Goal: Information Seeking & Learning: Learn about a topic

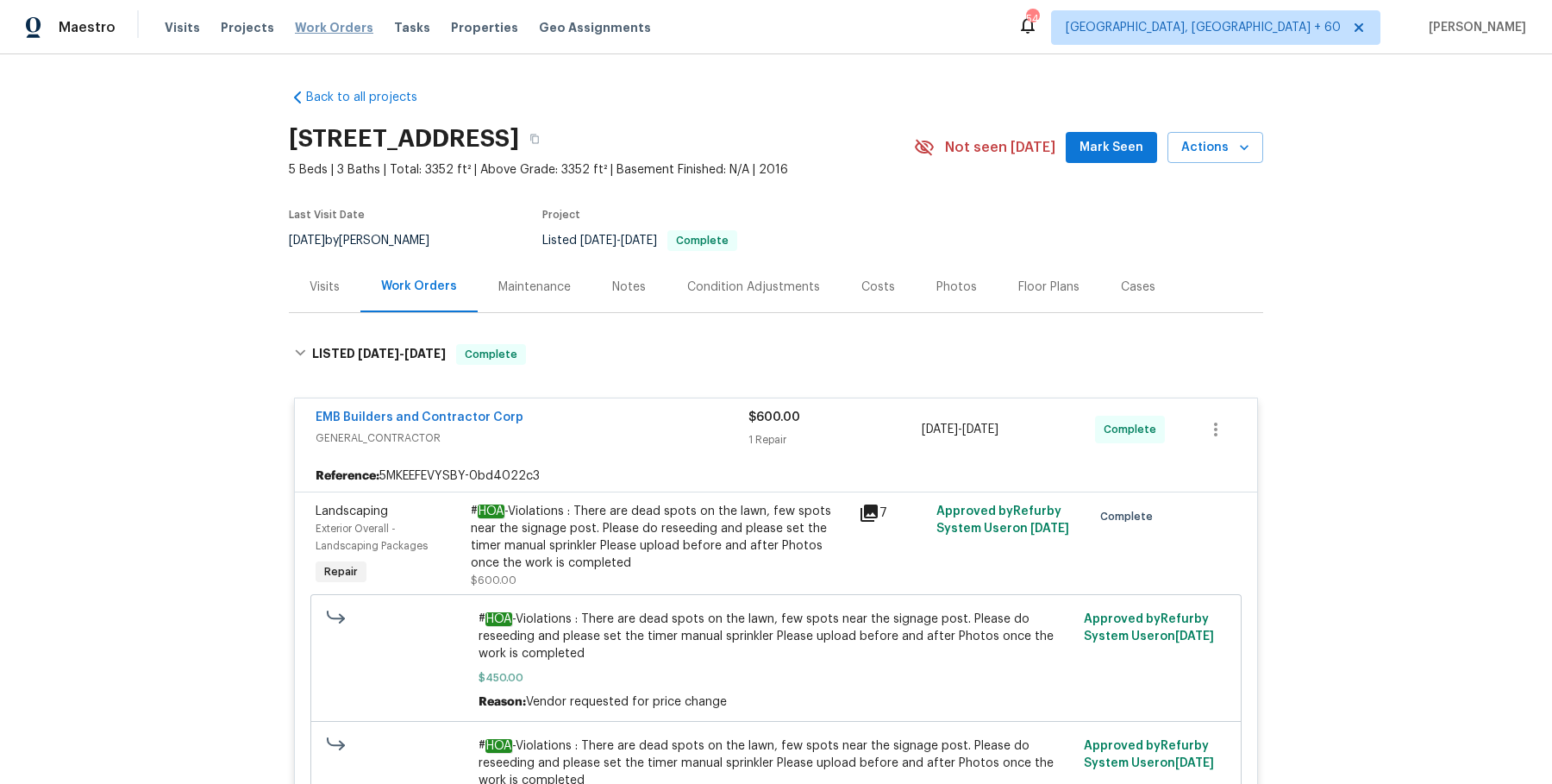
scroll to position [1591, 0]
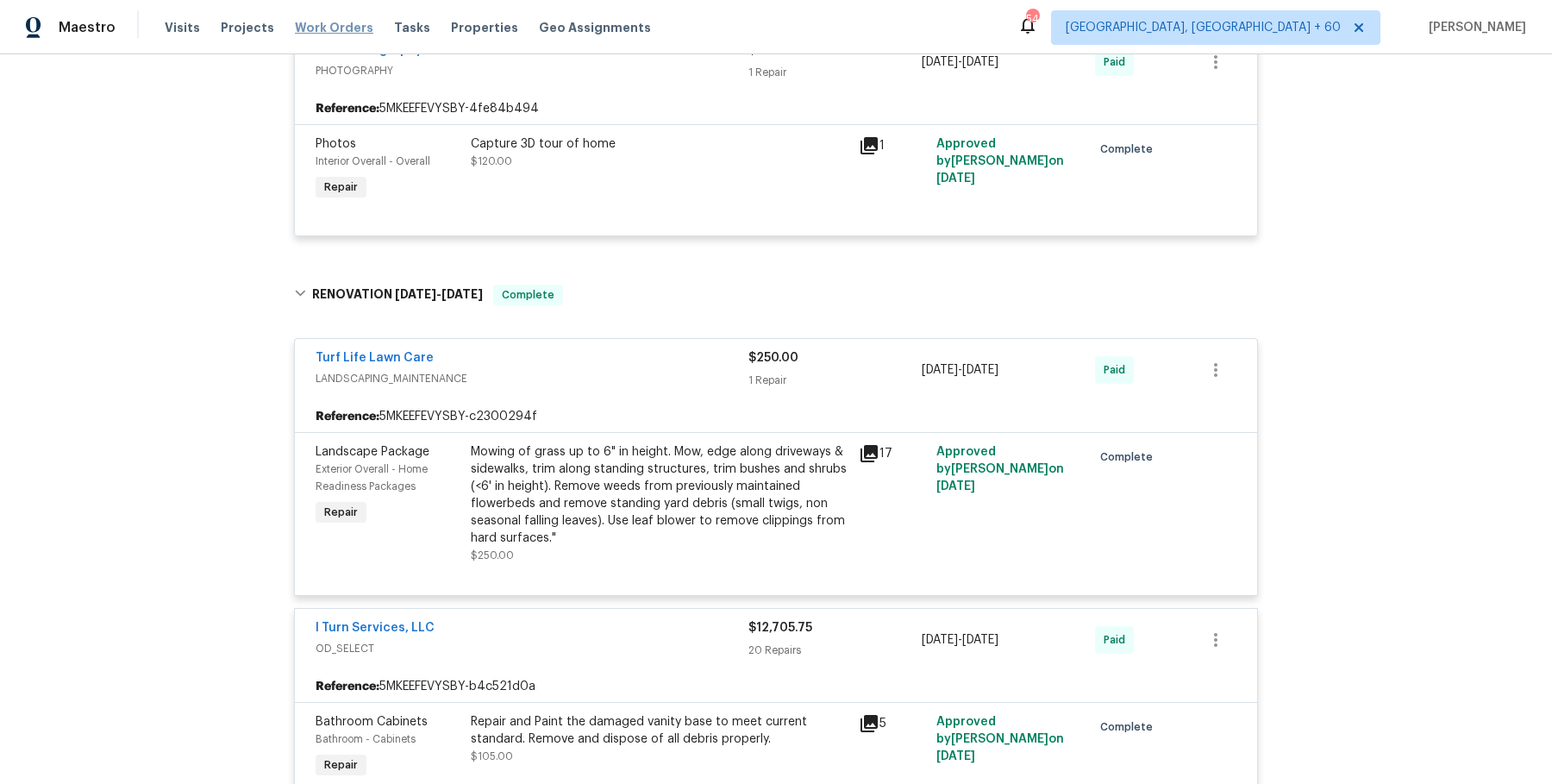
click at [324, 25] on span "Work Orders" at bounding box center [334, 28] width 79 height 18
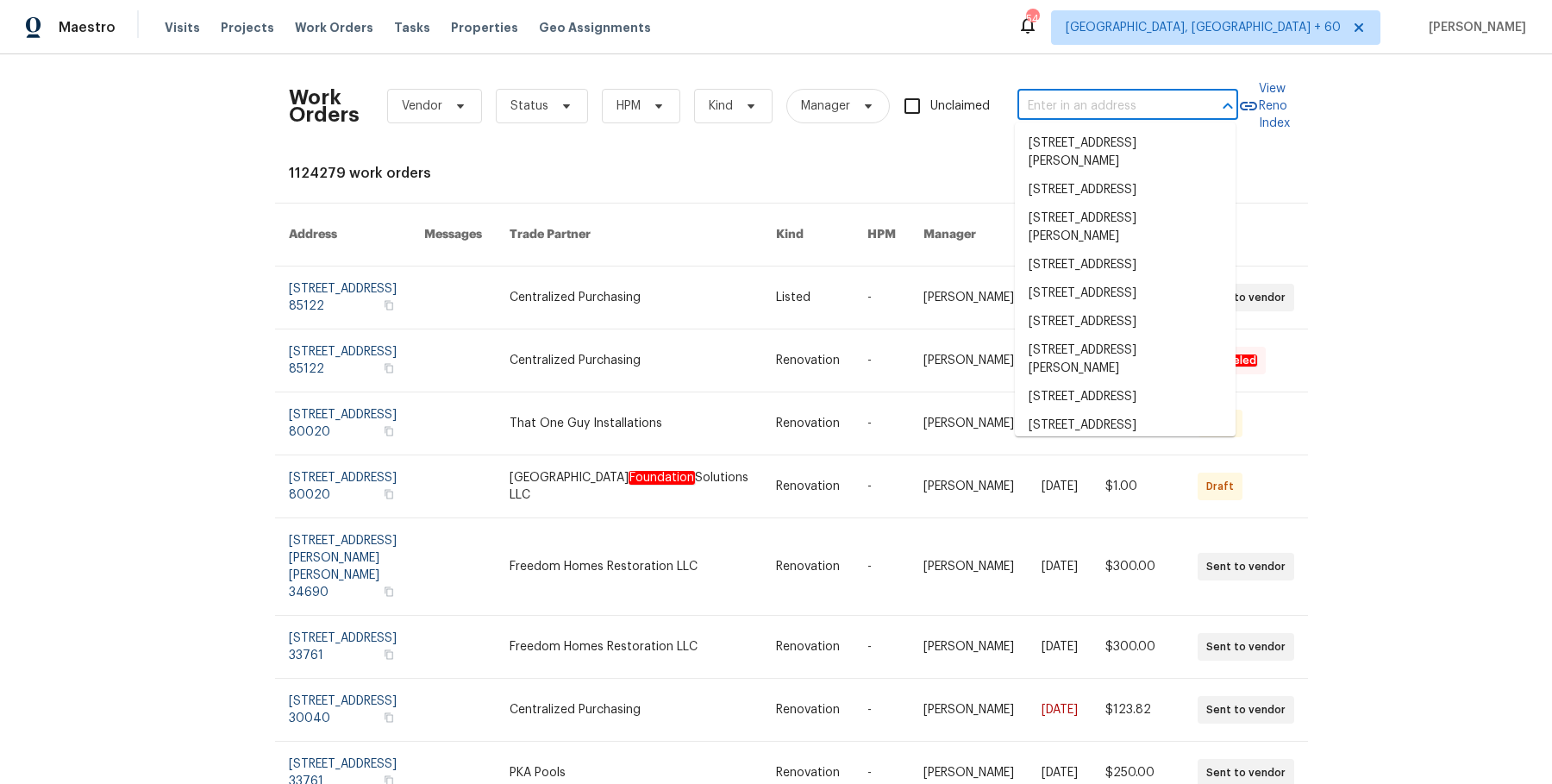
click at [1082, 96] on input "text" at bounding box center [1103, 107] width 172 height 26
paste input "[STREET_ADDRESS][PERSON_NAME]"
type input "[STREET_ADDRESS][PERSON_NAME]"
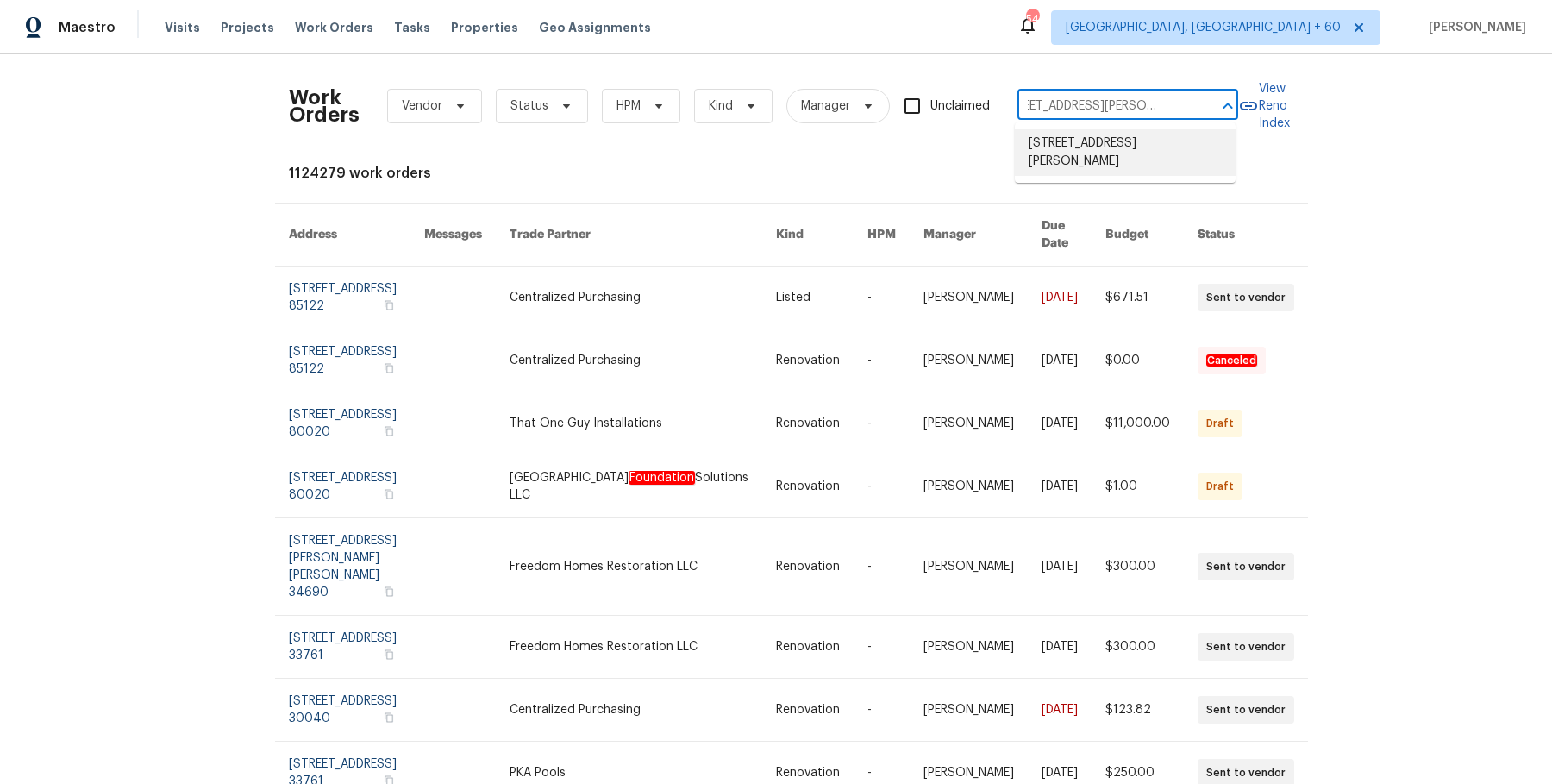
click at [1083, 158] on li "[STREET_ADDRESS][PERSON_NAME]" at bounding box center [1125, 153] width 221 height 47
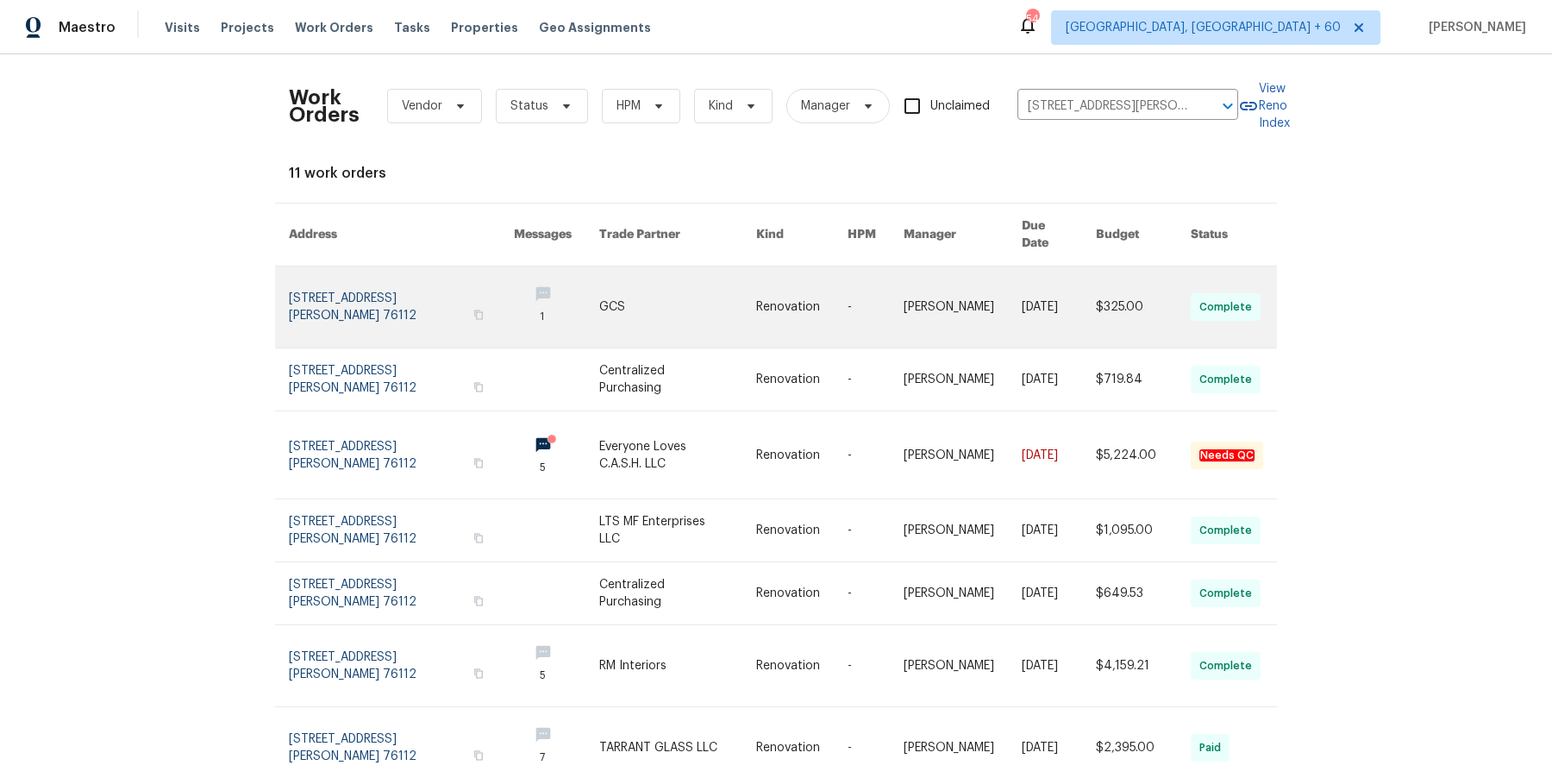
click at [825, 301] on link at bounding box center [802, 307] width 92 height 81
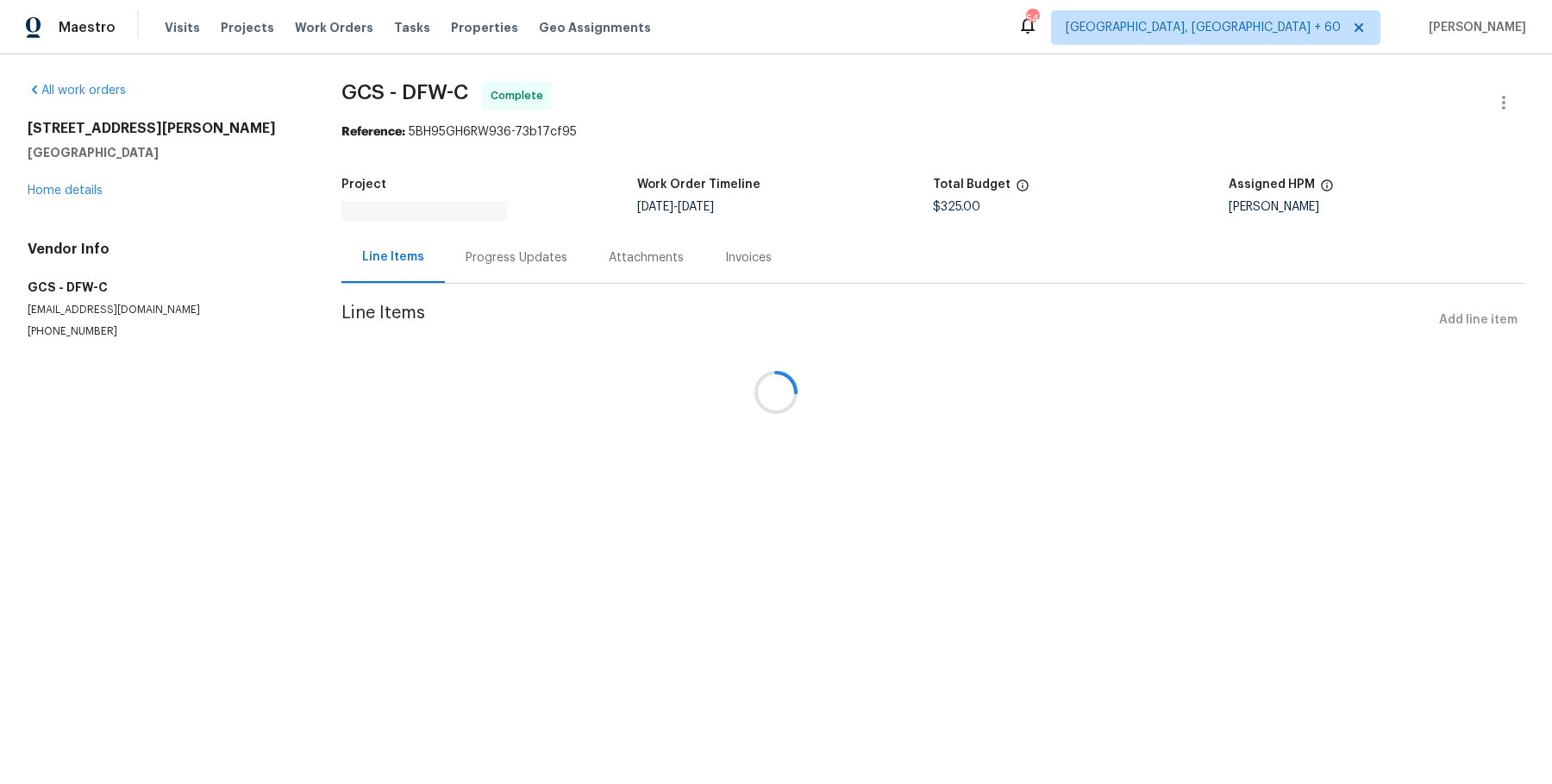
click at [95, 193] on div at bounding box center [776, 392] width 1552 height 784
click at [78, 190] on div at bounding box center [776, 392] width 1552 height 784
click at [79, 193] on div at bounding box center [776, 392] width 1552 height 784
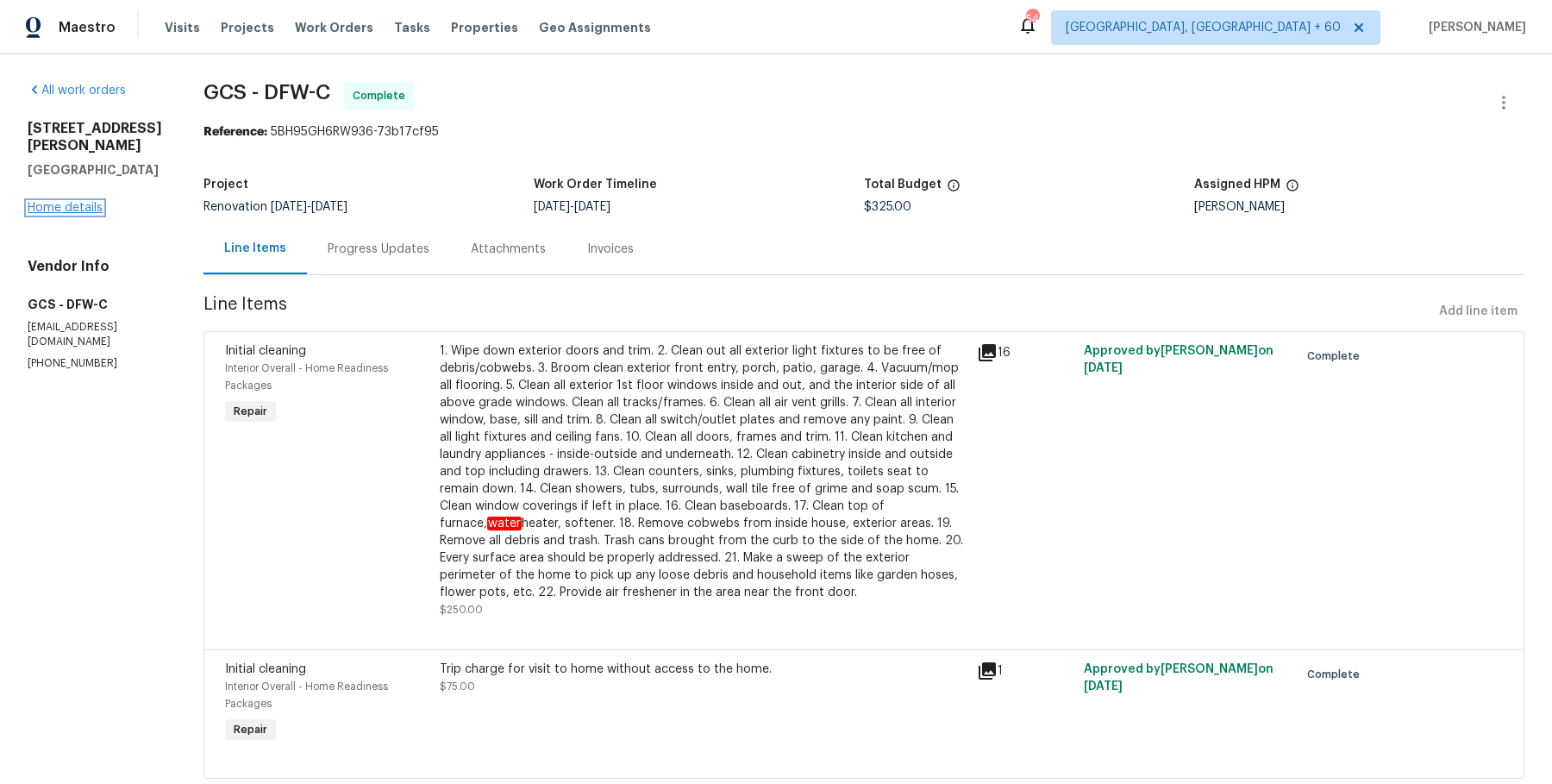
click at [80, 202] on link "Home details" at bounding box center [64, 208] width 75 height 12
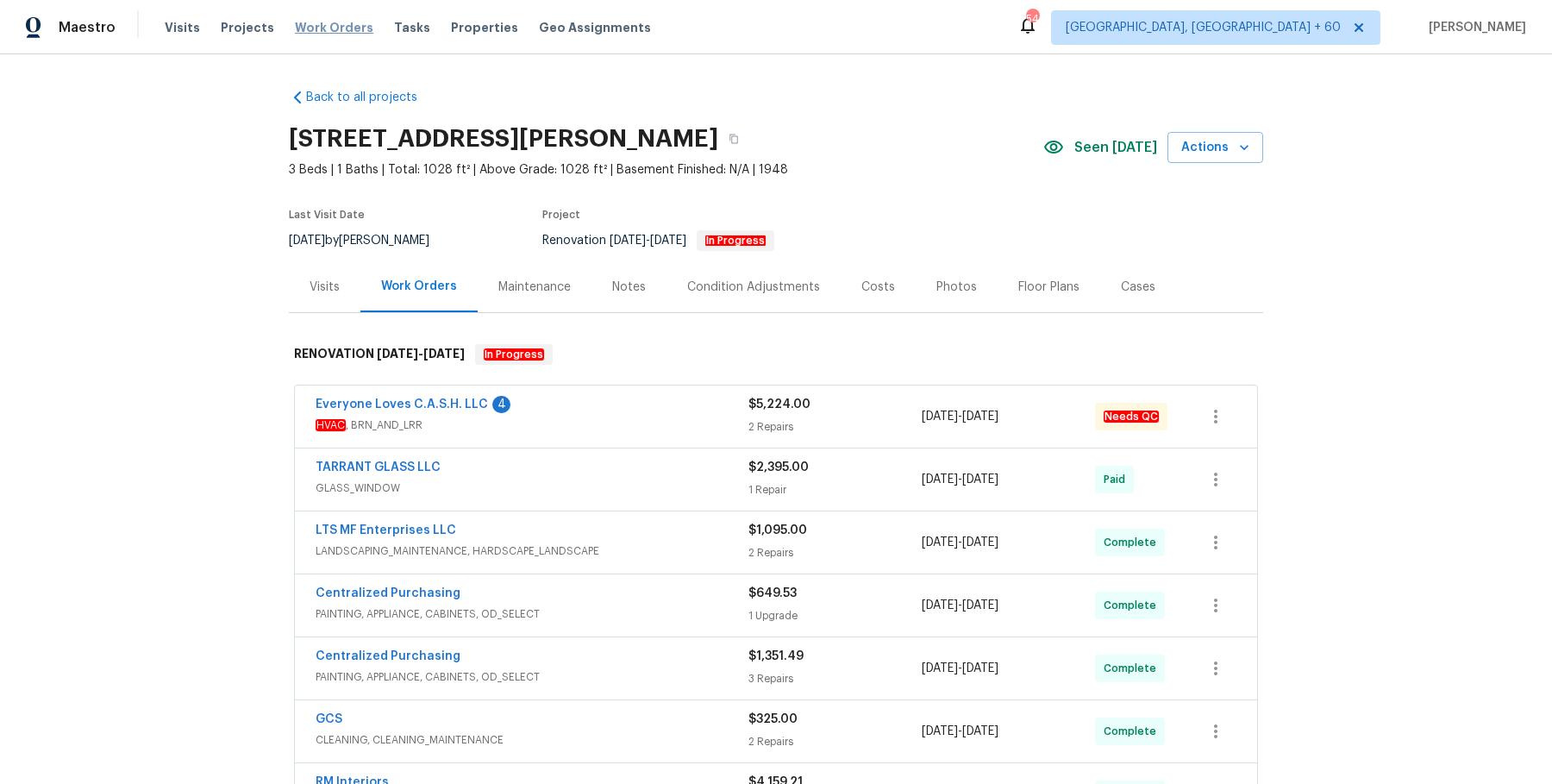
click at [326, 23] on span "Work Orders" at bounding box center [334, 28] width 79 height 18
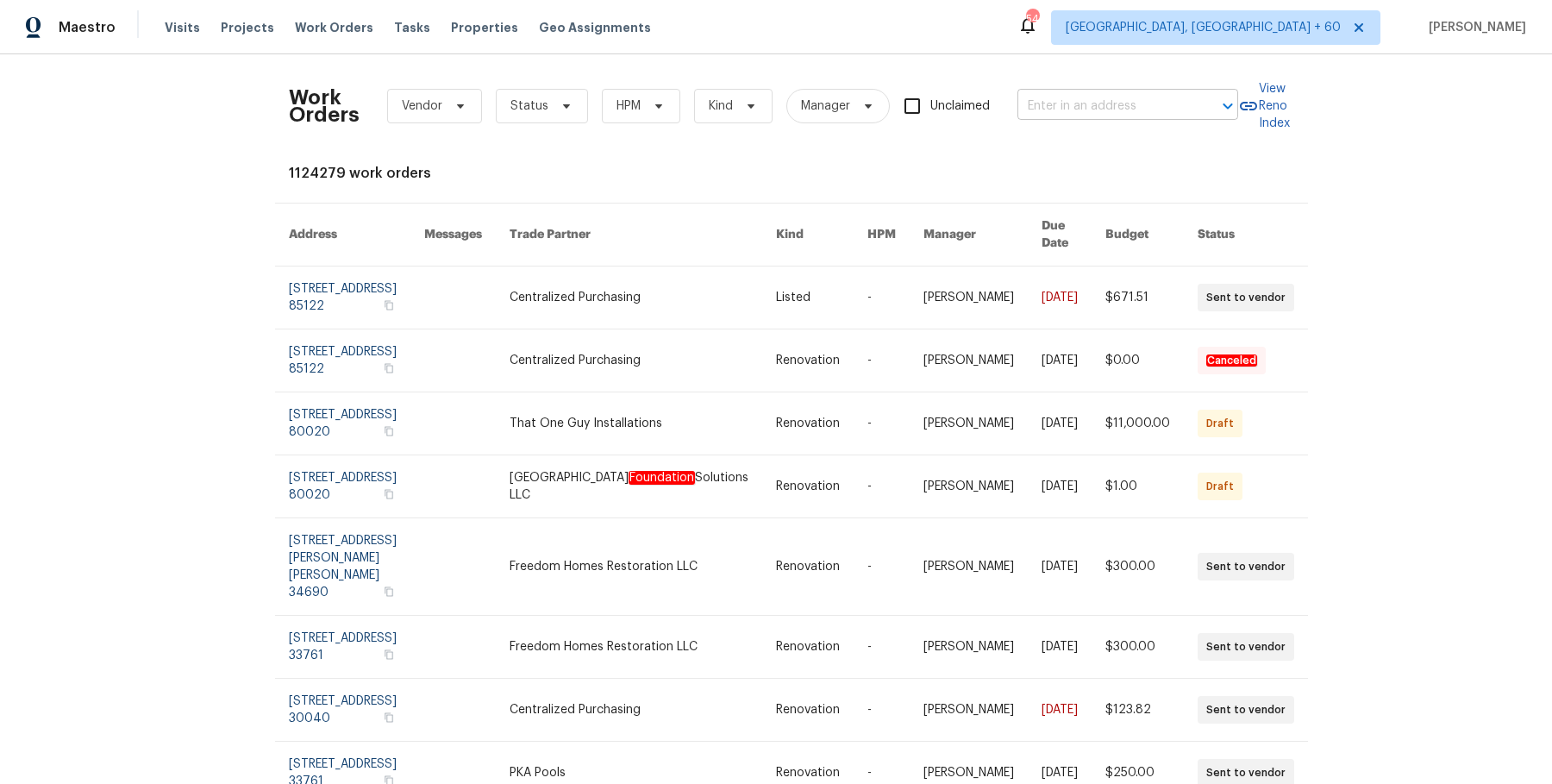
click at [1182, 111] on input "text" at bounding box center [1103, 107] width 172 height 26
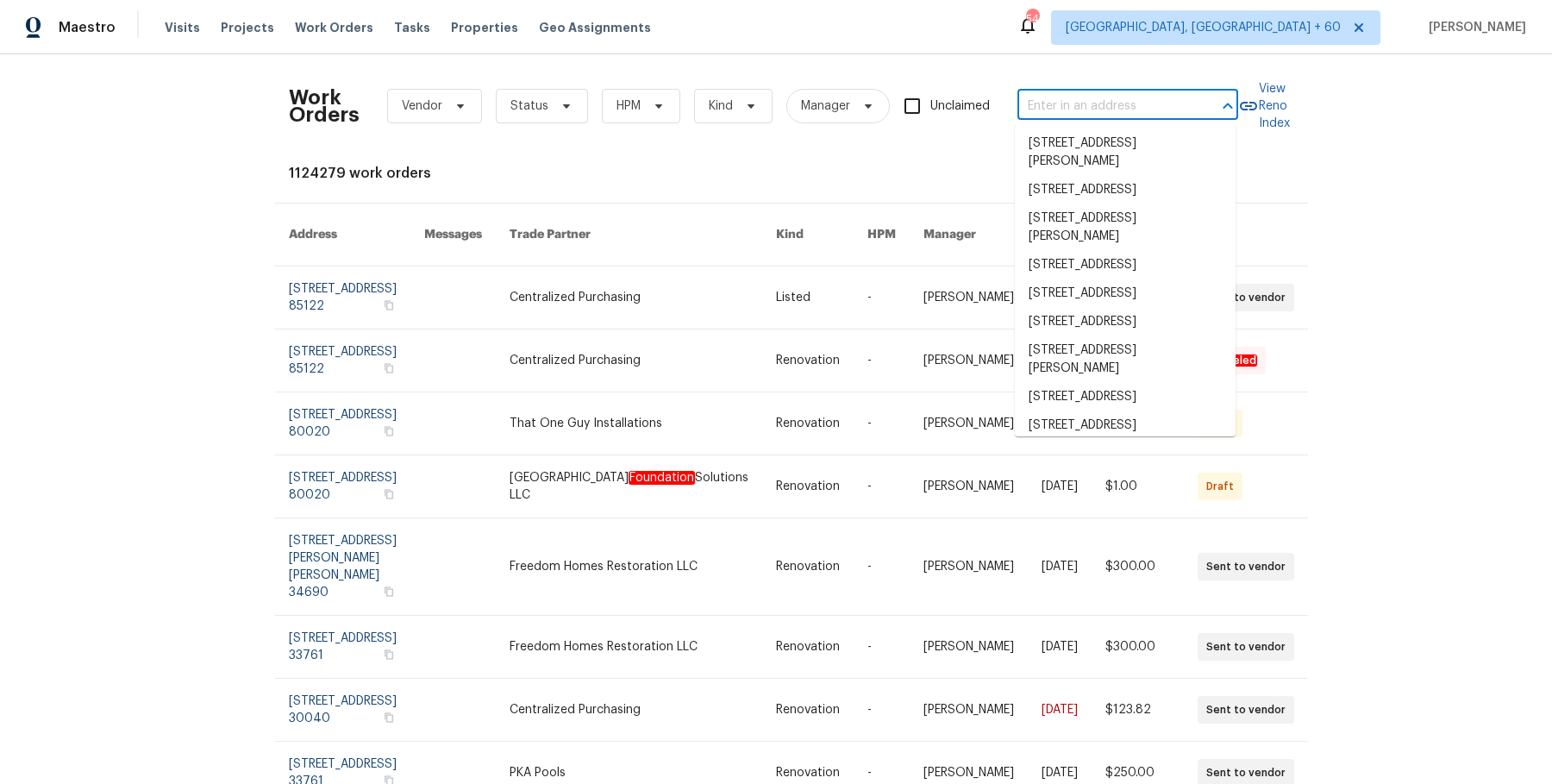
paste input "[STREET_ADDRESS][PERSON_NAME]"
type input "[STREET_ADDRESS][PERSON_NAME]"
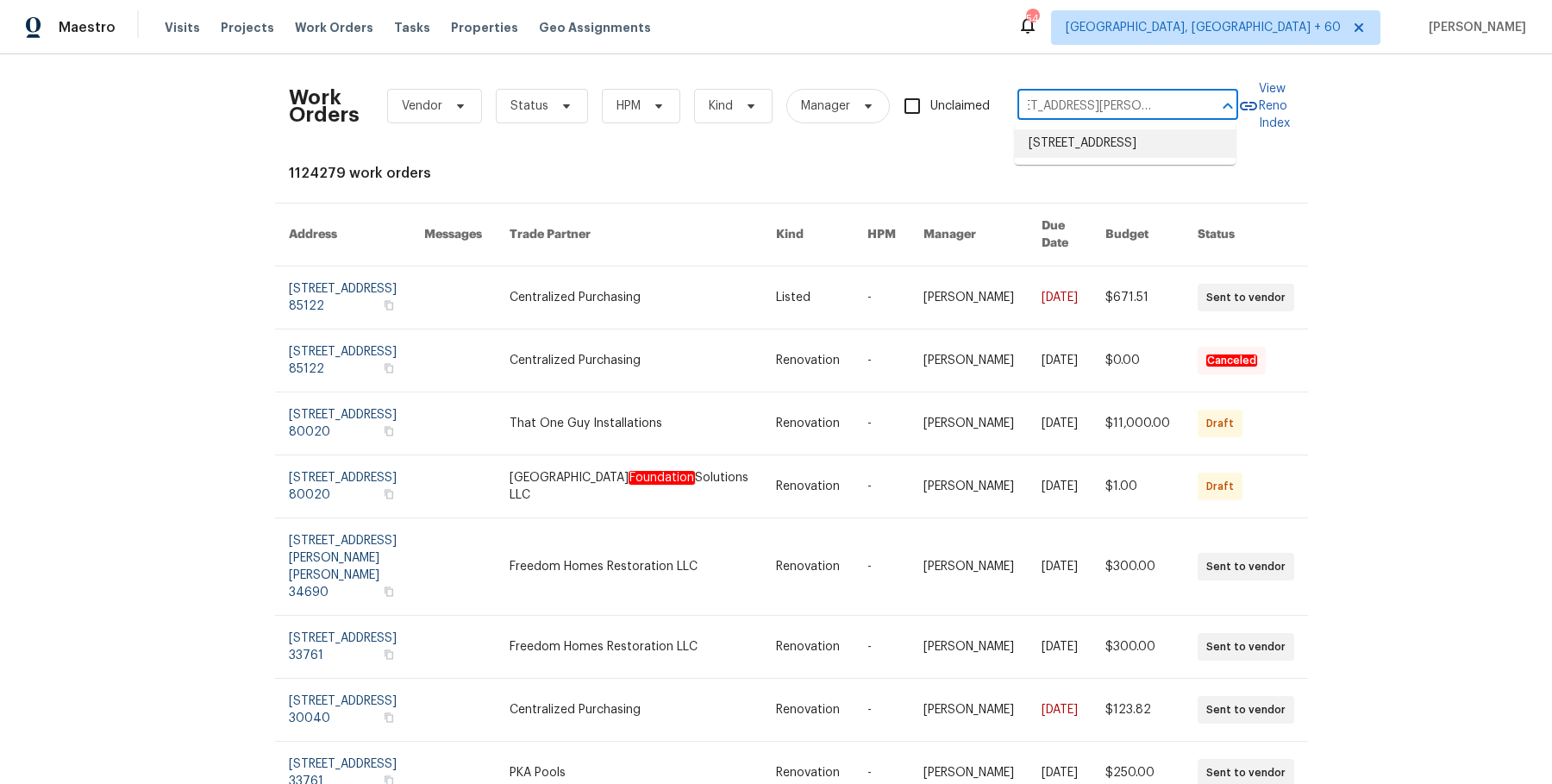
click at [1129, 137] on li "[STREET_ADDRESS]" at bounding box center [1125, 144] width 221 height 28
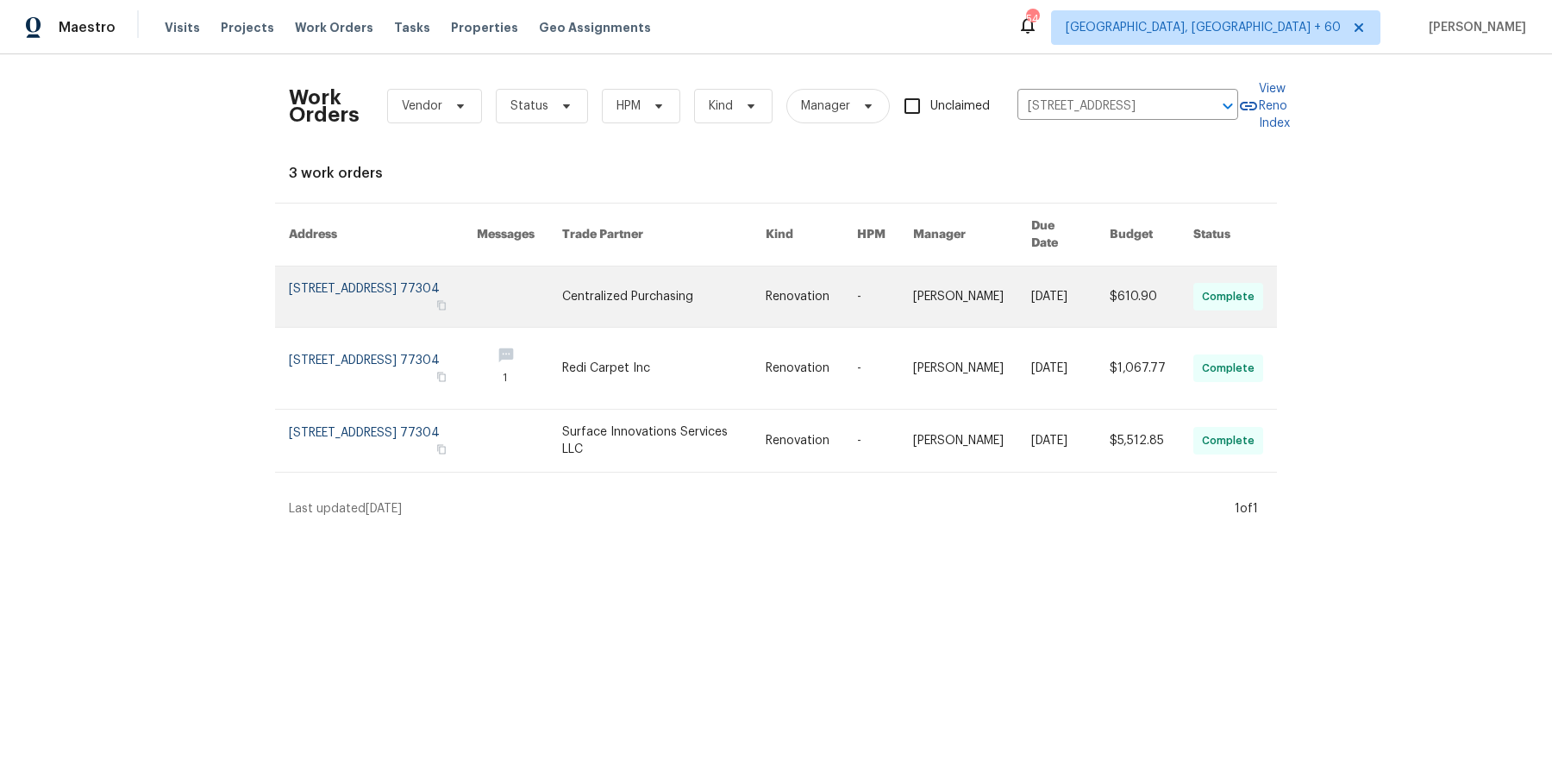
click at [790, 309] on link at bounding box center [812, 296] width 92 height 60
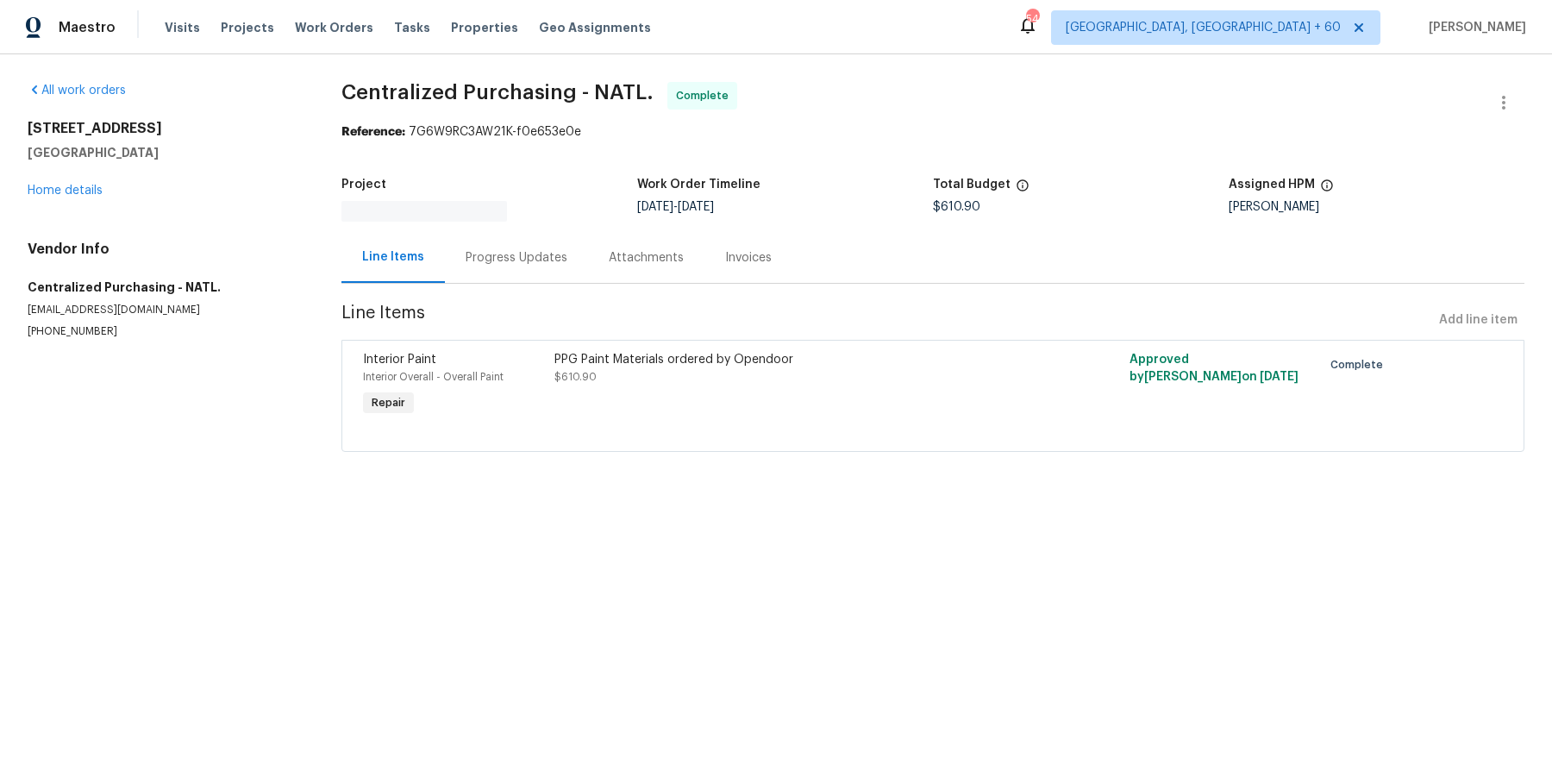
click at [79, 181] on div "[STREET_ADDRESS][PERSON_NAME] Home details" at bounding box center [163, 160] width 273 height 79
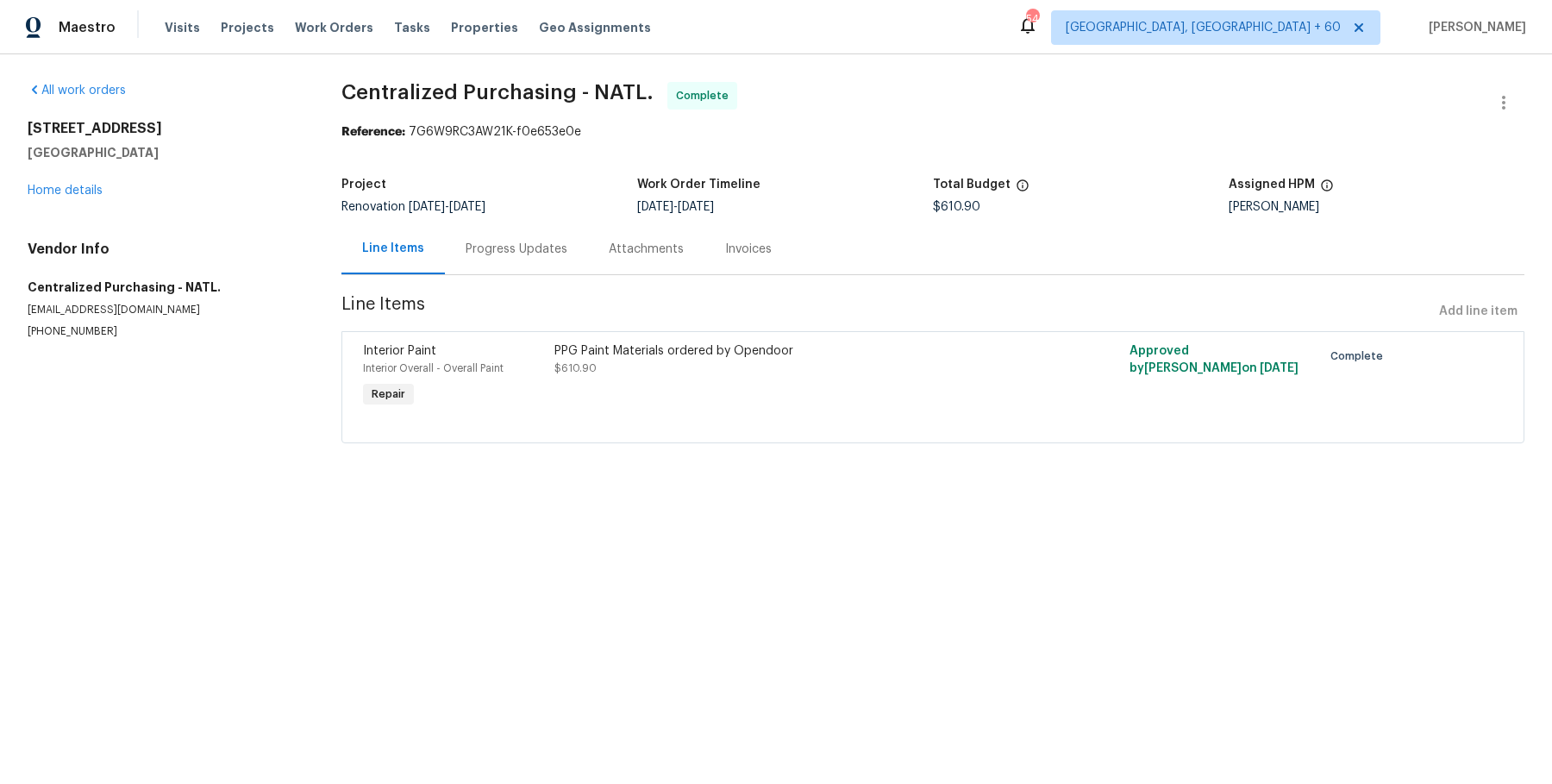
click at [79, 183] on div "[STREET_ADDRESS][PERSON_NAME] Home details" at bounding box center [163, 160] width 273 height 79
click at [79, 195] on link "Home details" at bounding box center [64, 190] width 75 height 12
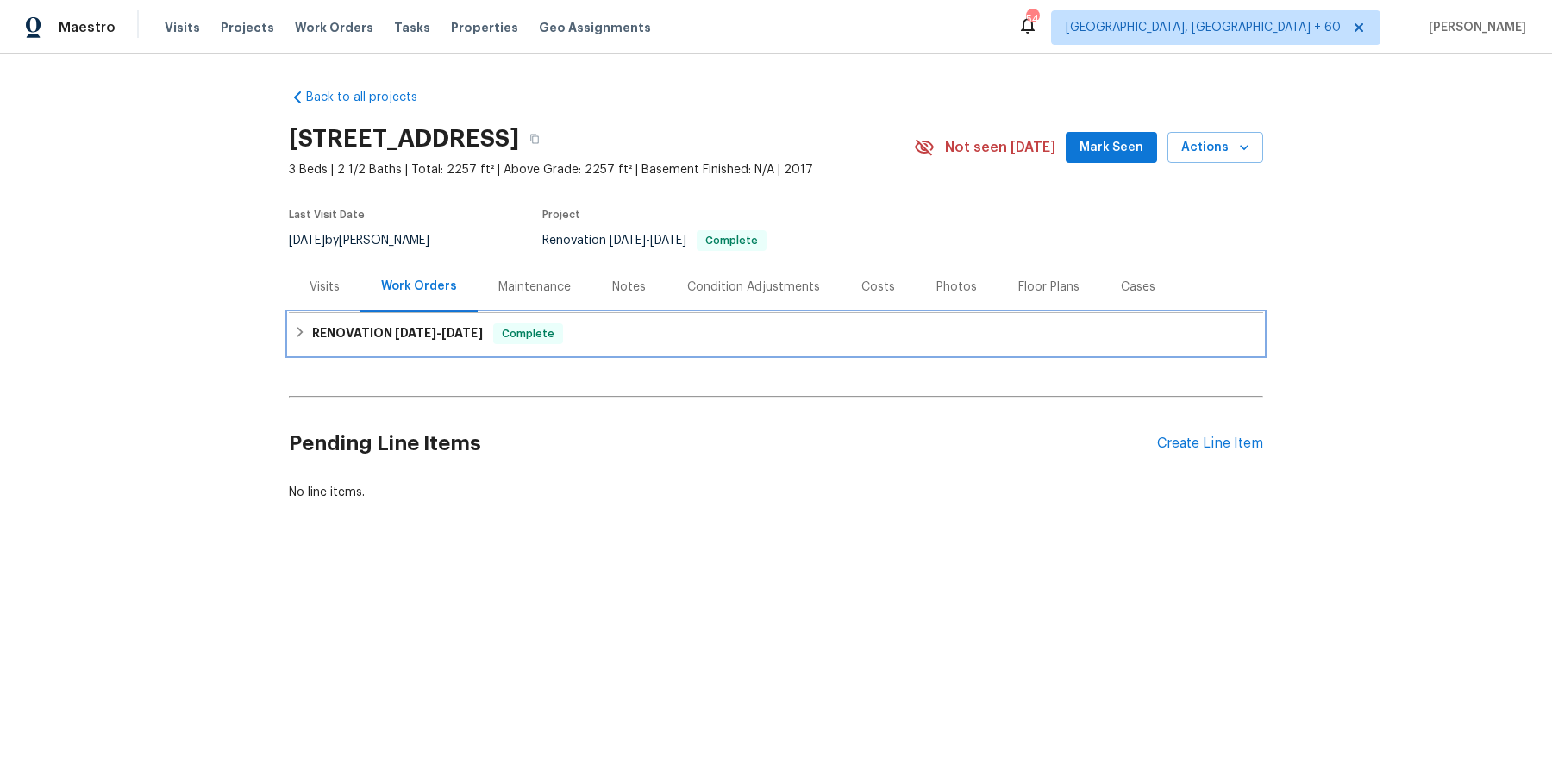
click at [699, 340] on div "RENOVATION [DATE] - [DATE] Complete" at bounding box center [776, 333] width 964 height 20
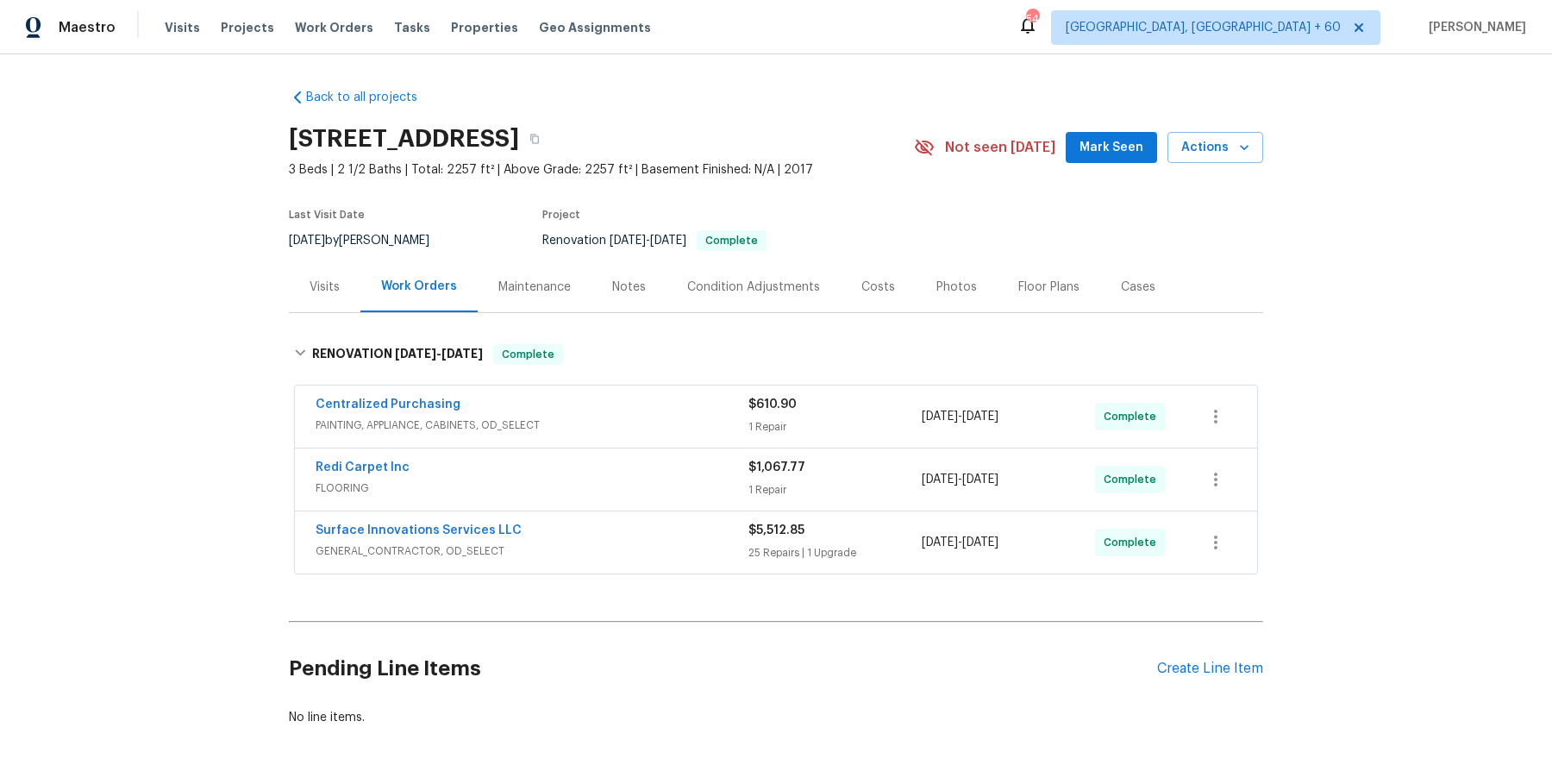
click at [715, 422] on span "PAINTING, APPLIANCE, CABINETS, OD_SELECT" at bounding box center [532, 425] width 433 height 18
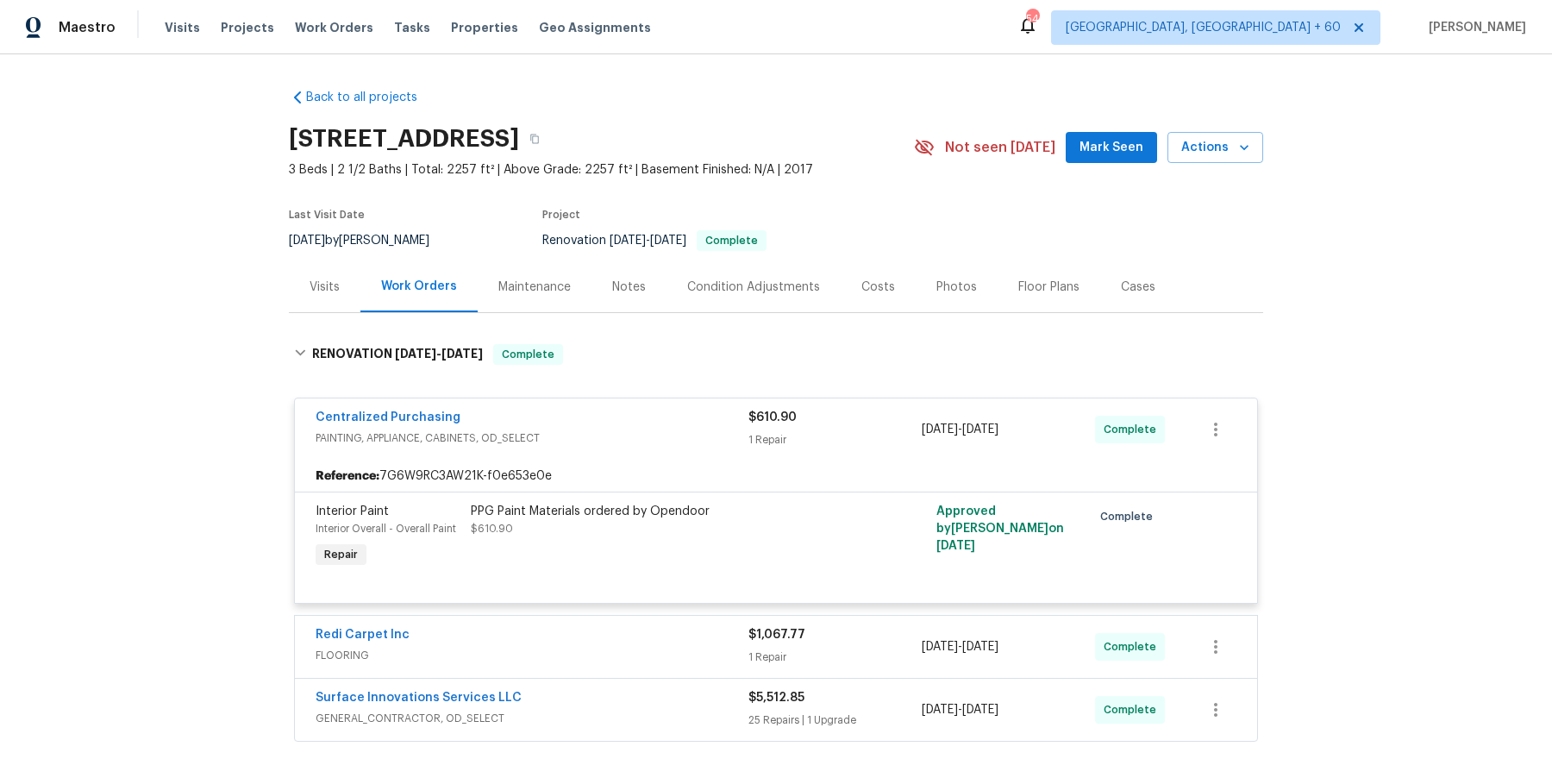
click at [656, 623] on div "Redi Carpet Inc FLOORING $1,067.77 1 Repair [DATE] - [DATE] Complete" at bounding box center [776, 646] width 963 height 62
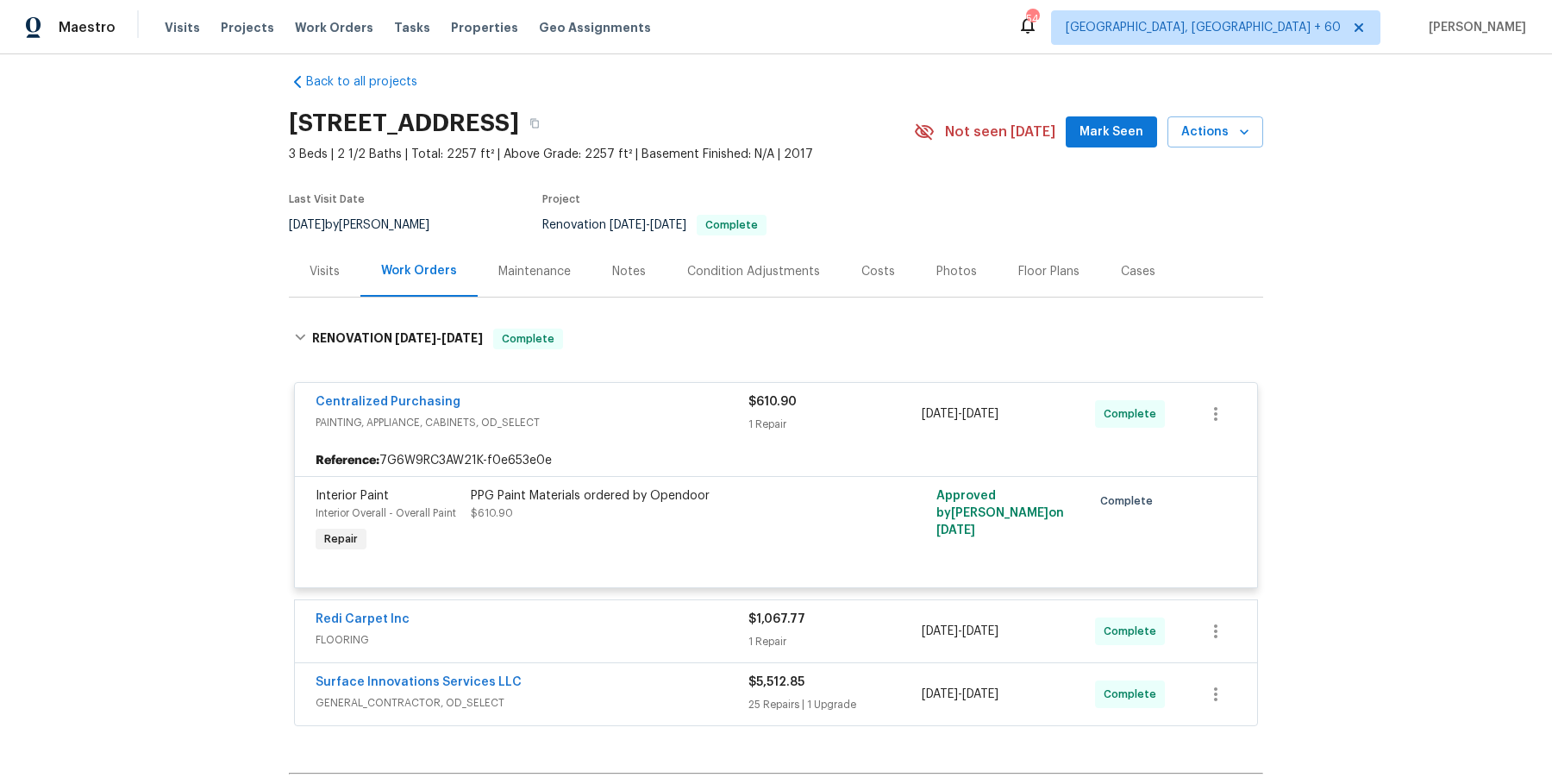
scroll to position [223, 0]
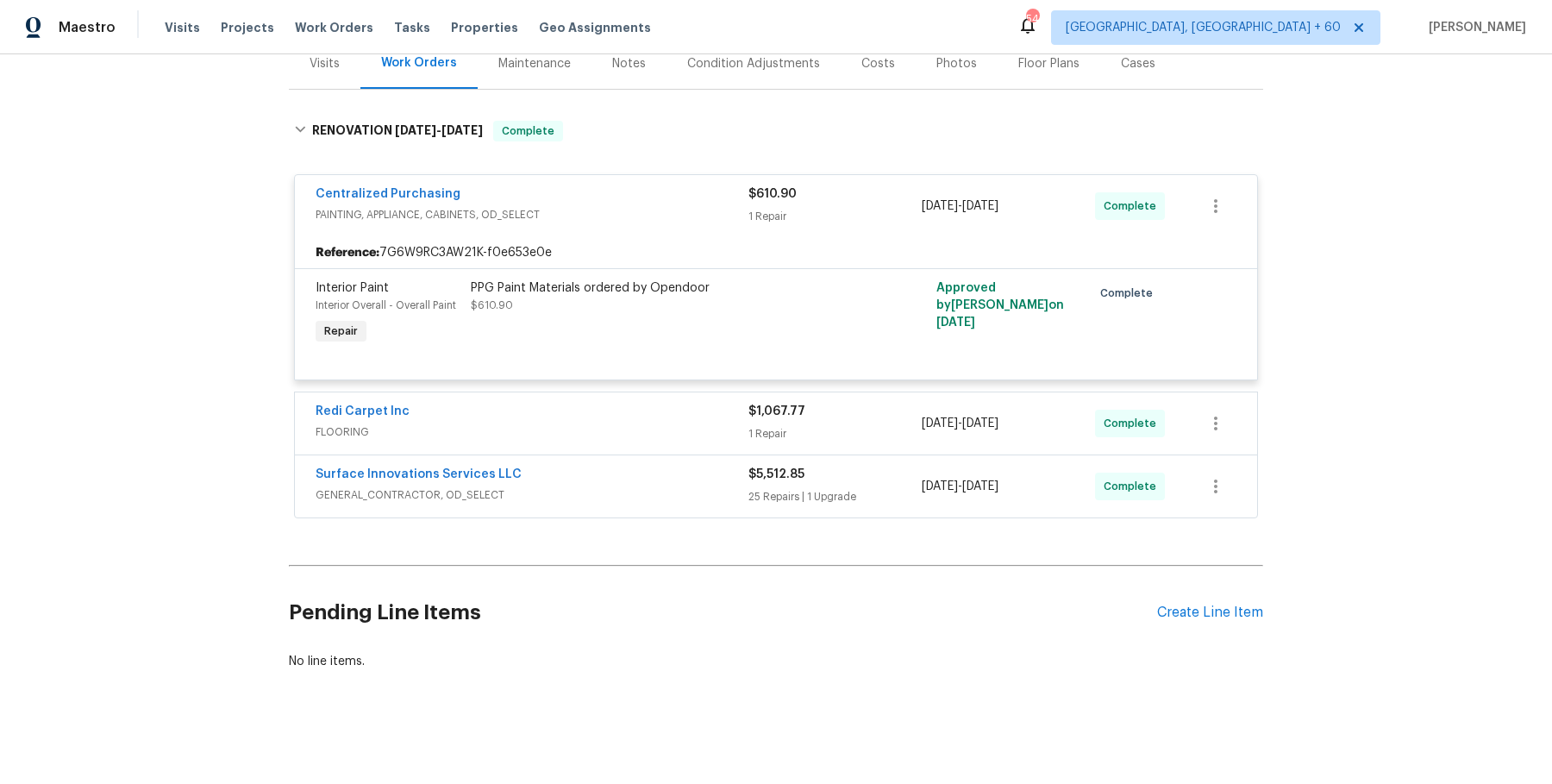
click at [676, 439] on div "Redi Carpet Inc FLOORING" at bounding box center [532, 422] width 433 height 41
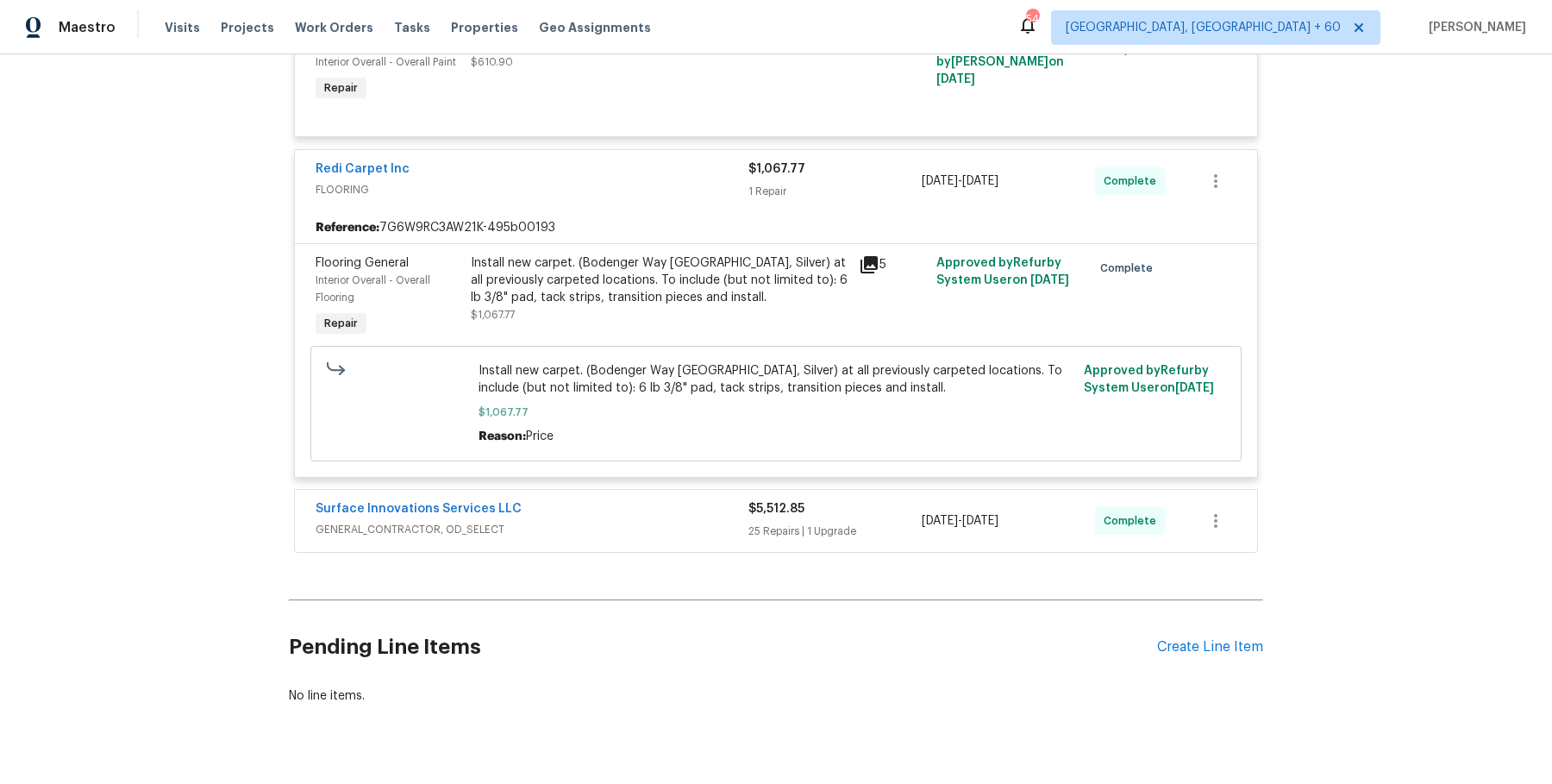
click at [673, 528] on span "GENERAL_CONTRACTOR, OD_SELECT" at bounding box center [532, 529] width 433 height 18
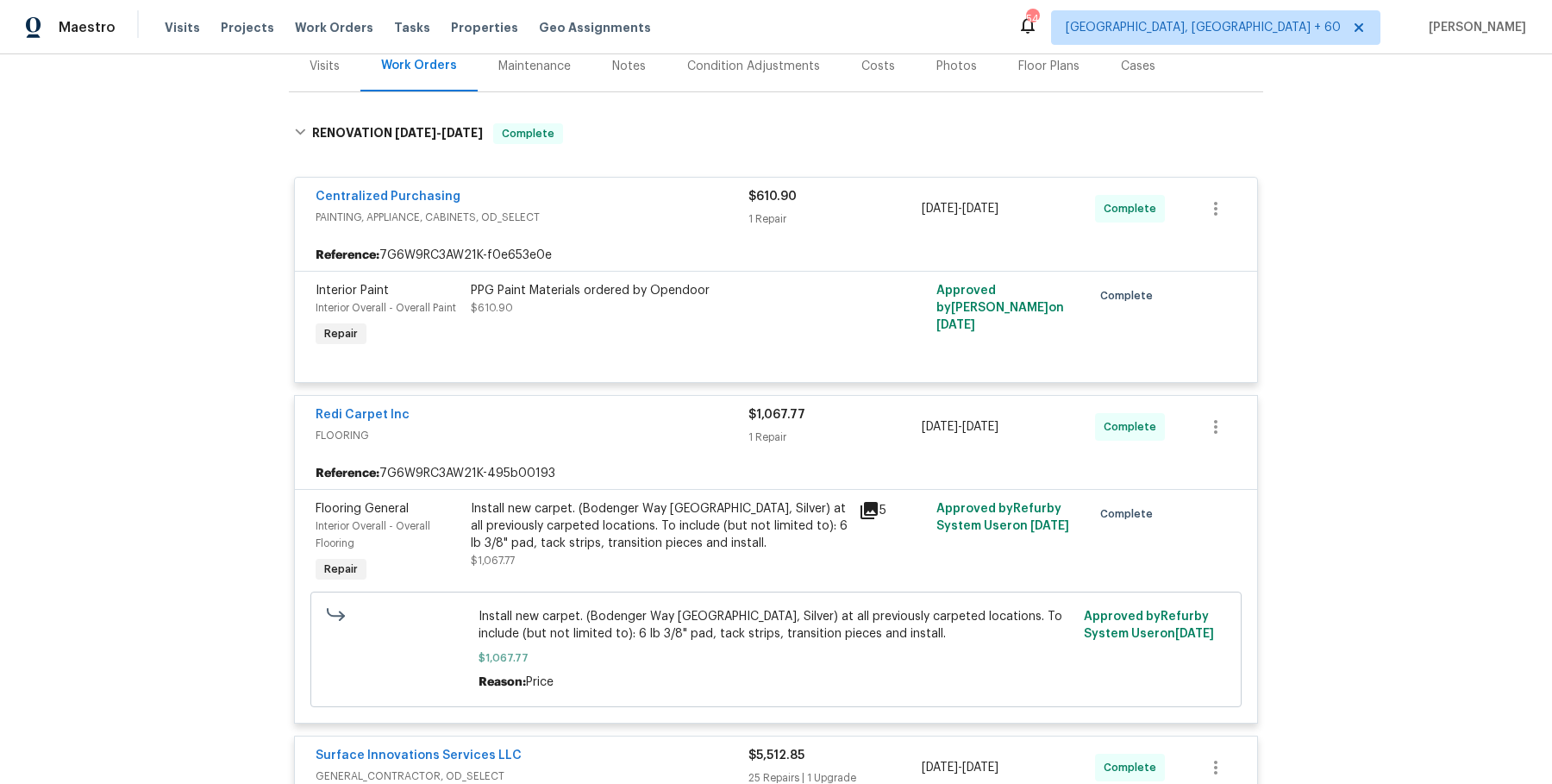
scroll to position [0, 0]
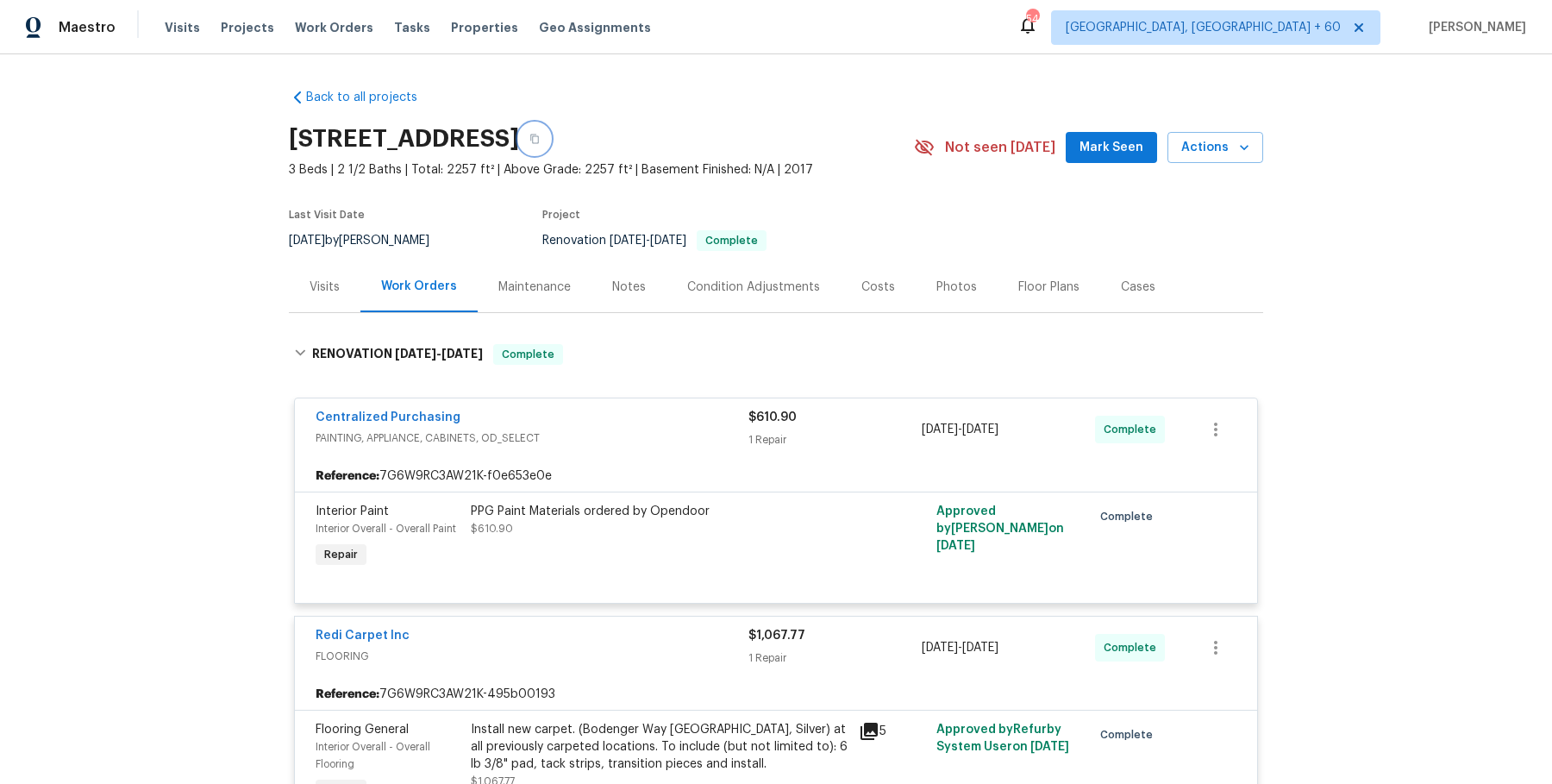
click at [540, 134] on icon "button" at bounding box center [535, 139] width 11 height 11
click at [551, 147] on button "button" at bounding box center [534, 138] width 31 height 31
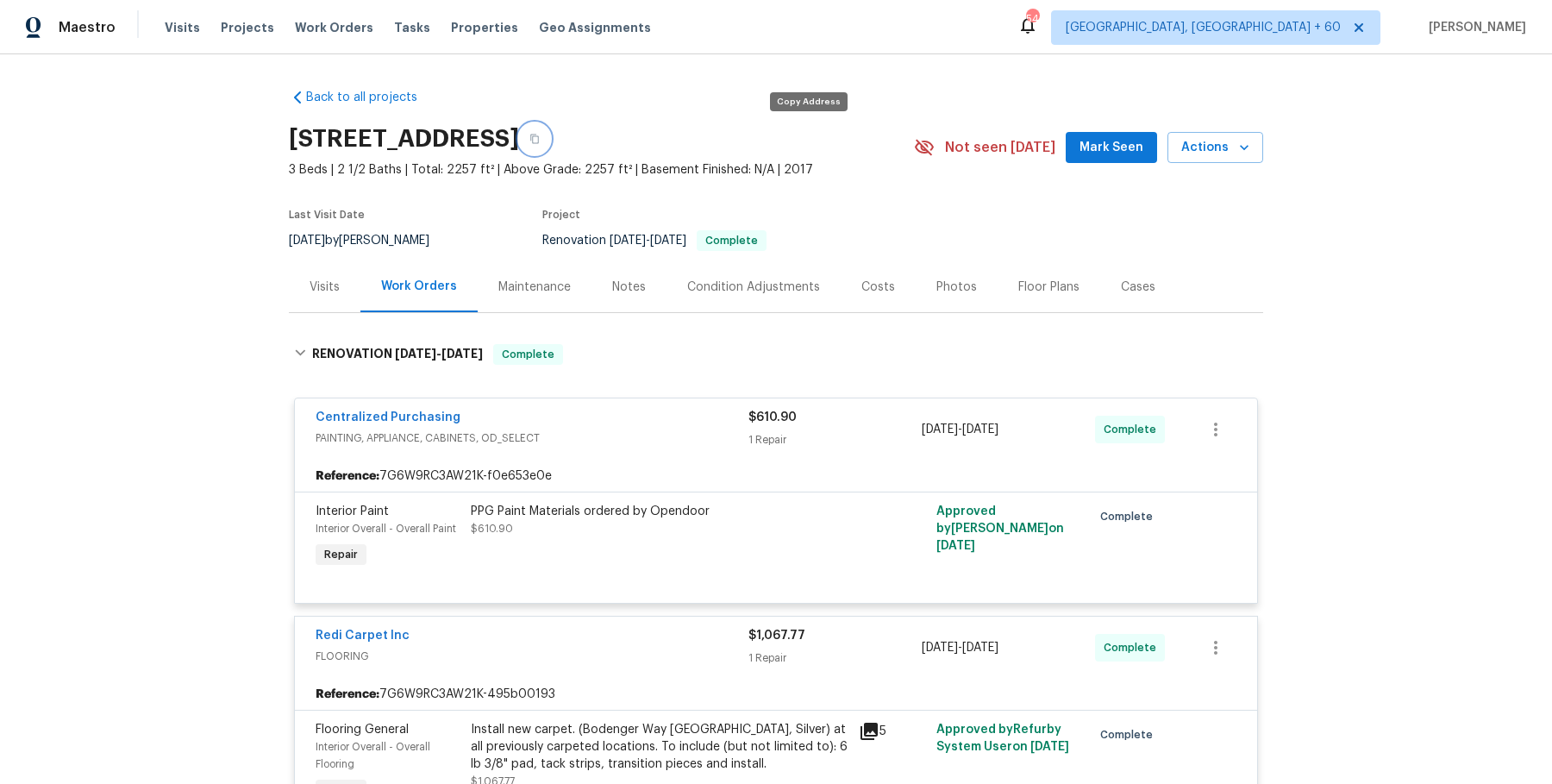
click at [551, 147] on button "button" at bounding box center [534, 138] width 31 height 31
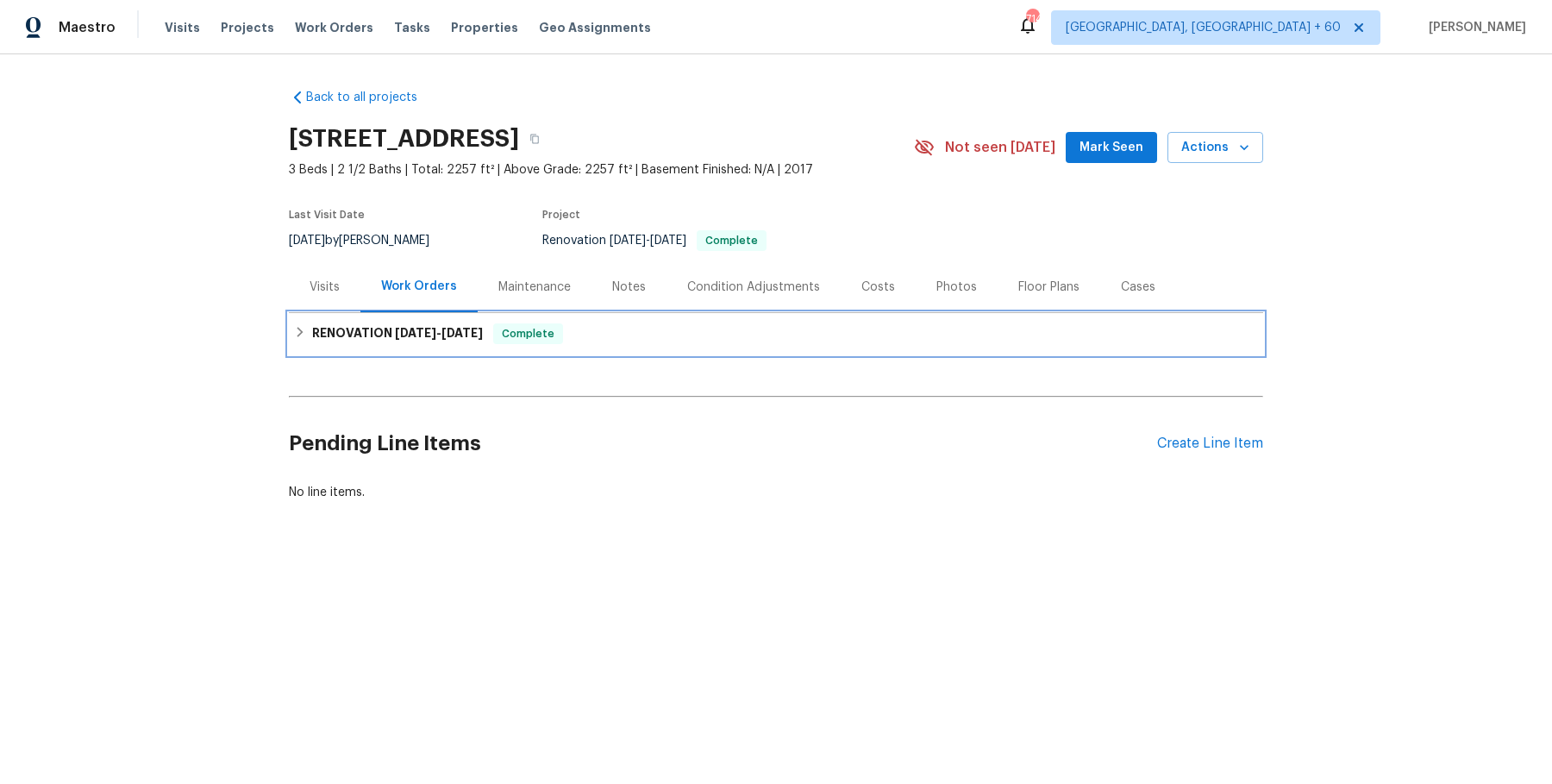
click at [356, 319] on div "RENOVATION [DATE] - [DATE] Complete" at bounding box center [776, 333] width 975 height 41
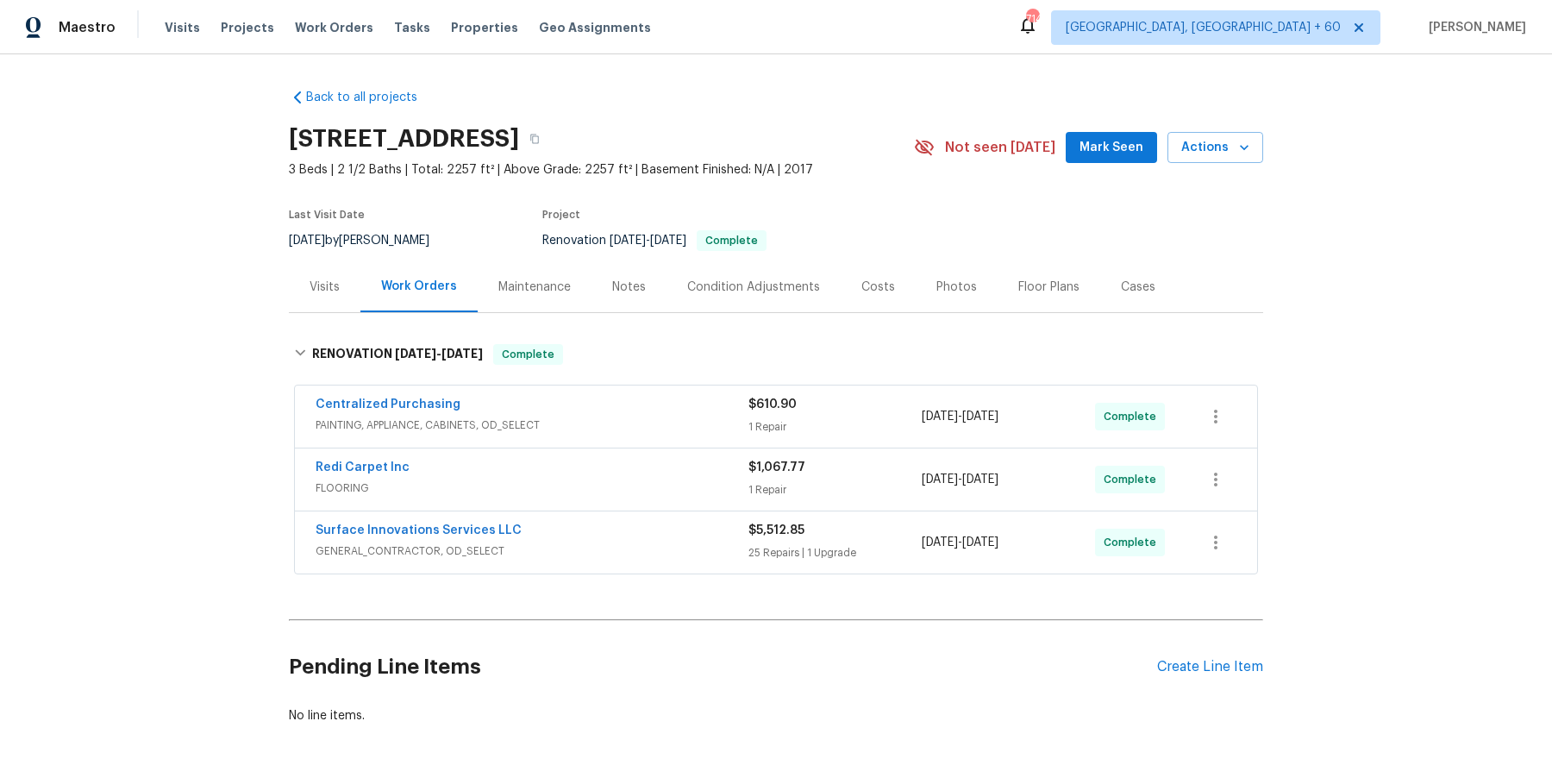
click at [344, 283] on div "Visits" at bounding box center [324, 287] width 71 height 51
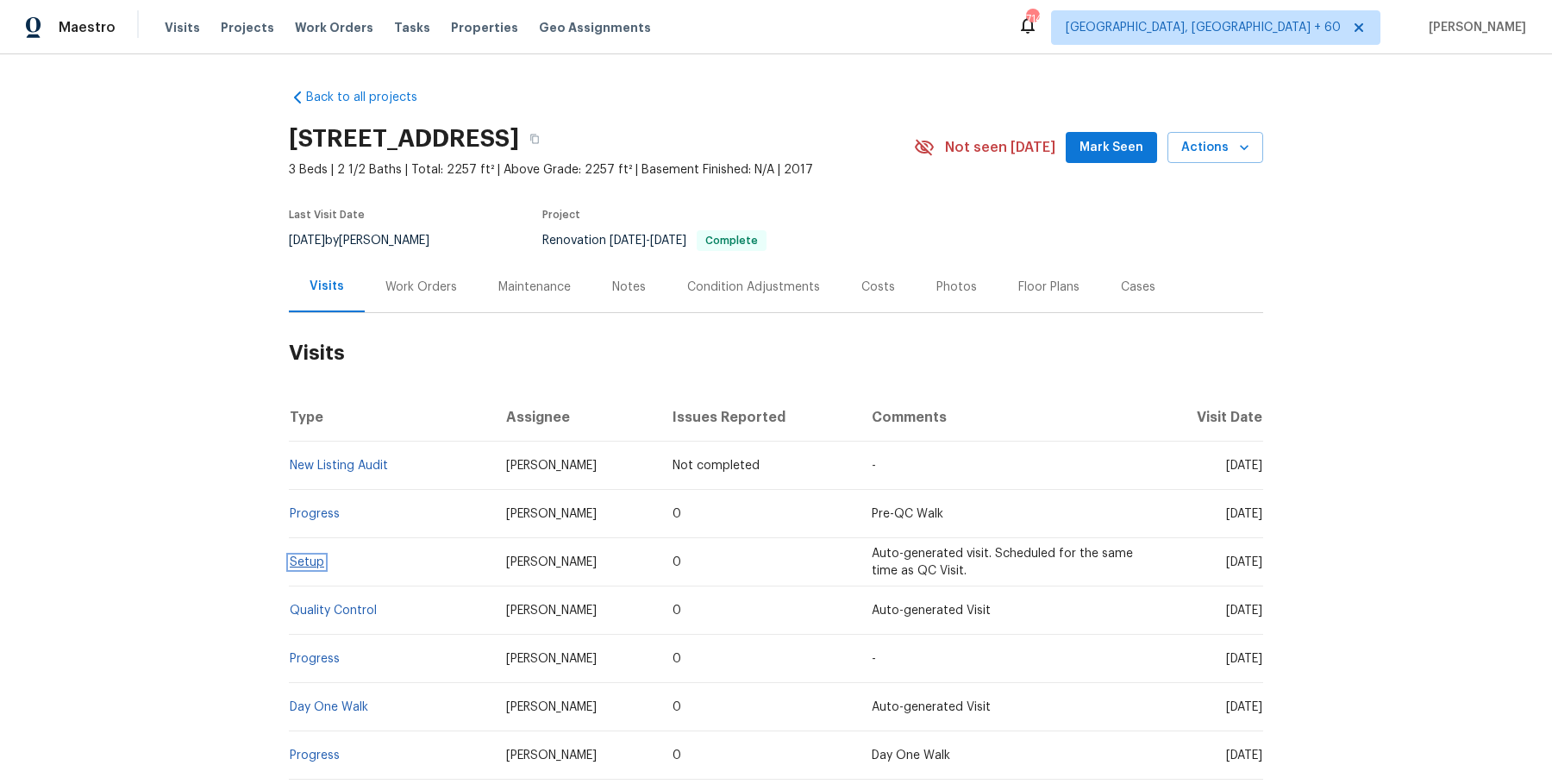
click at [312, 564] on link "Setup" at bounding box center [306, 562] width 34 height 12
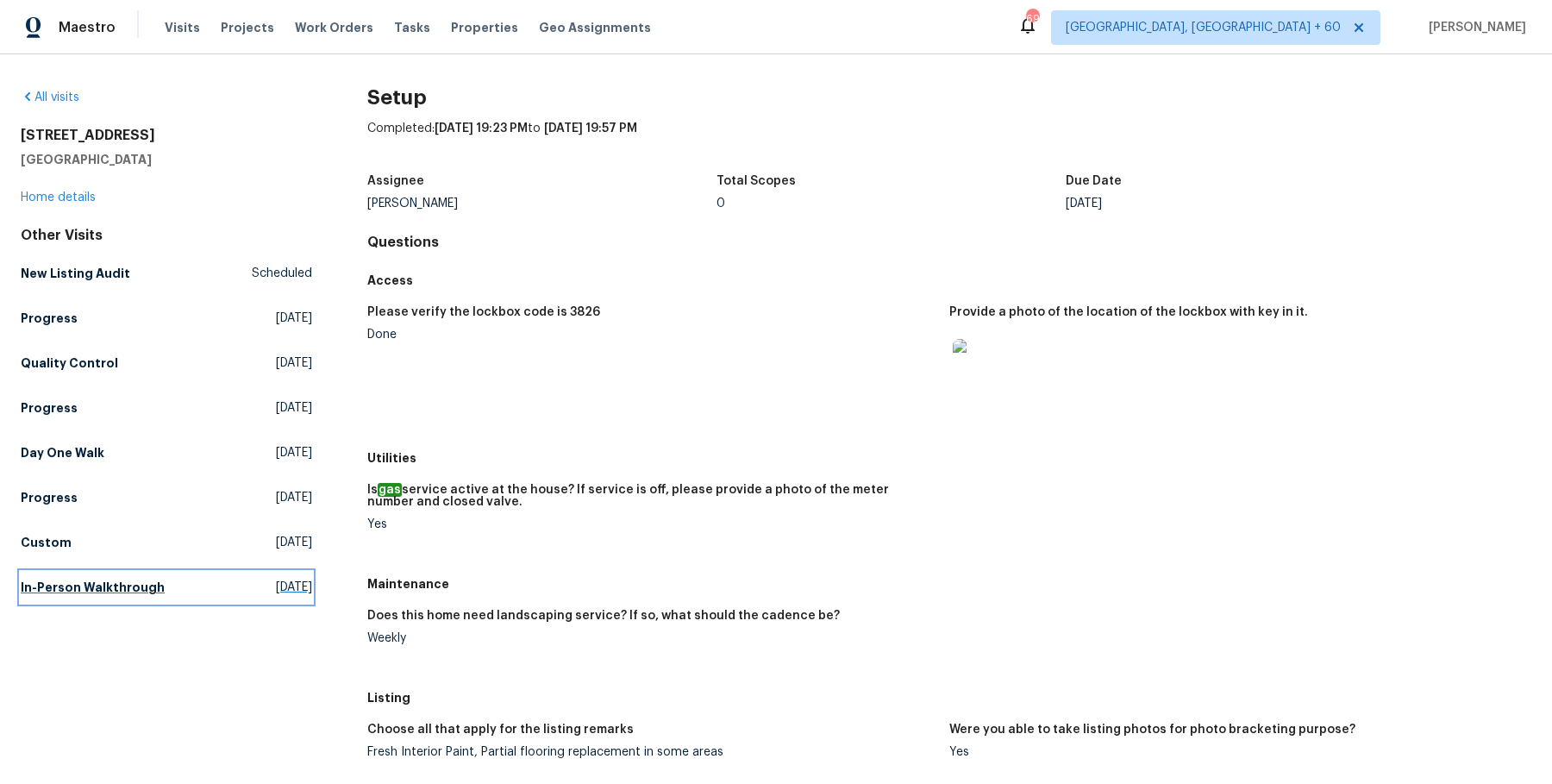
click at [65, 590] on h5 "In-Person Walkthrough" at bounding box center [92, 587] width 144 height 18
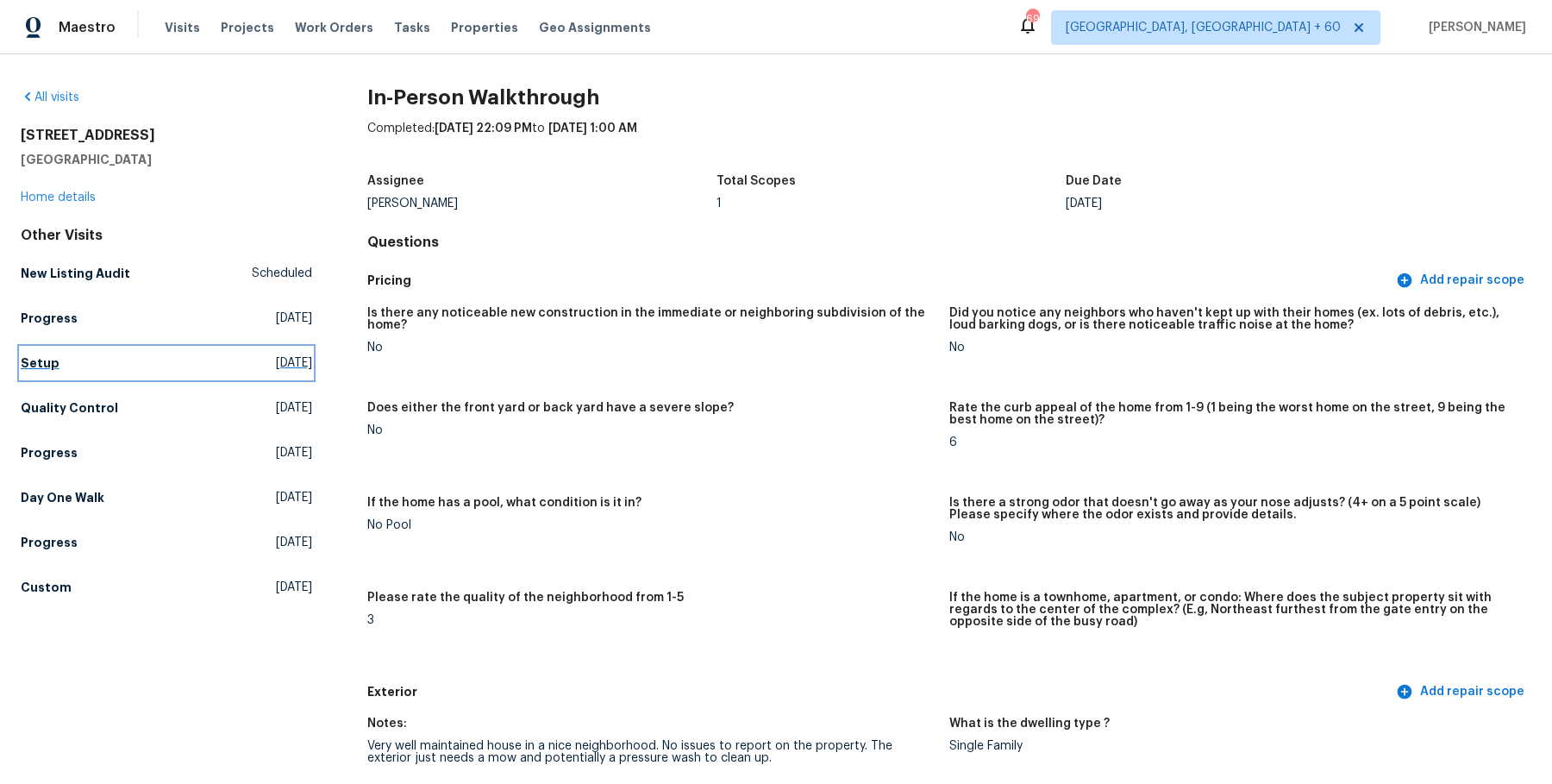
click at [61, 372] on link "Setup Mon, Oct 06 2025" at bounding box center [166, 362] width 291 height 31
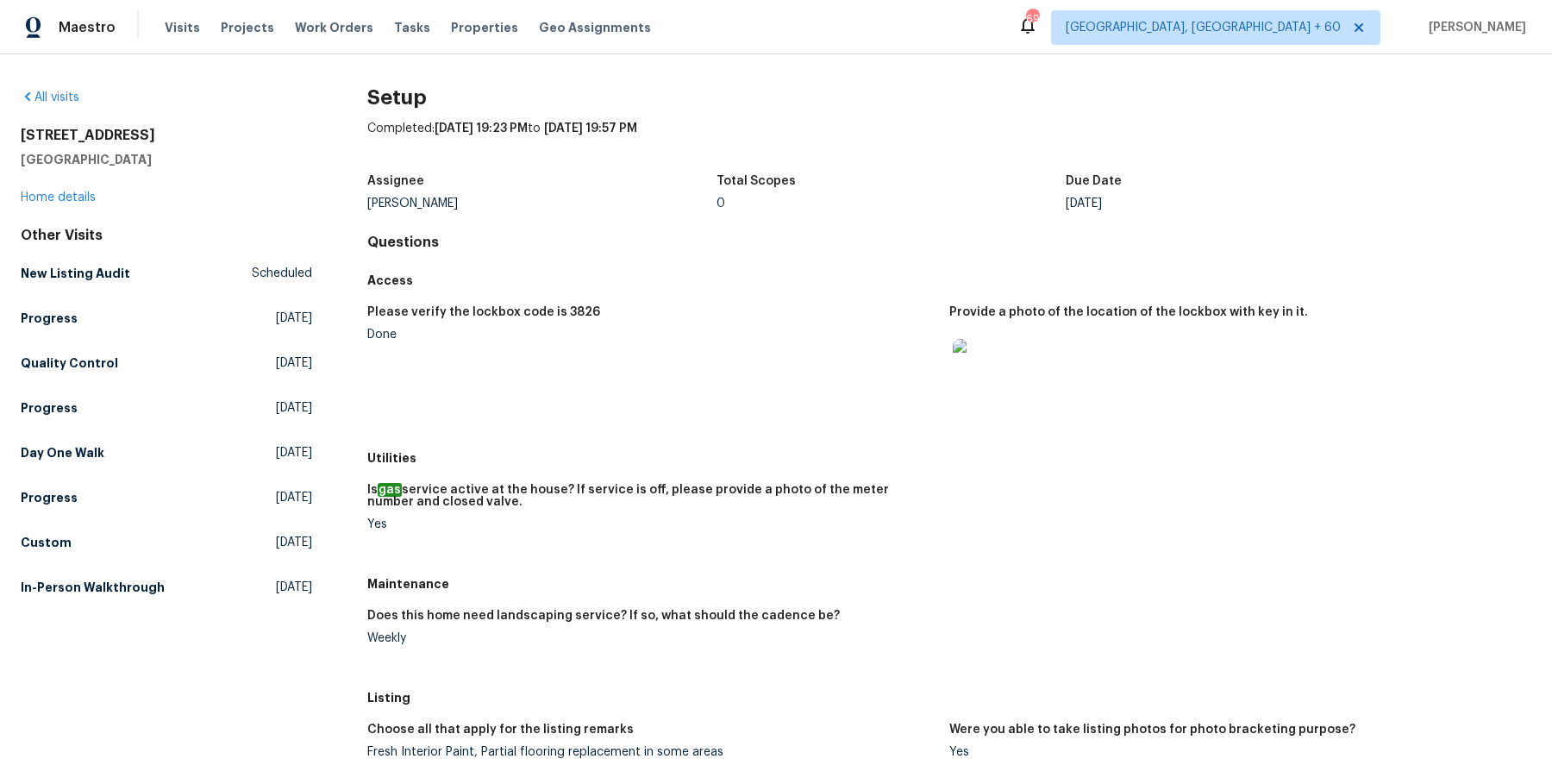
click at [71, 434] on div "Other Visits New Listing Audit Scheduled Progress Tue, Oct 07 2025 Quality Cont…" at bounding box center [166, 414] width 291 height 376
click at [70, 444] on h5 "Day One Walk" at bounding box center [62, 452] width 84 height 18
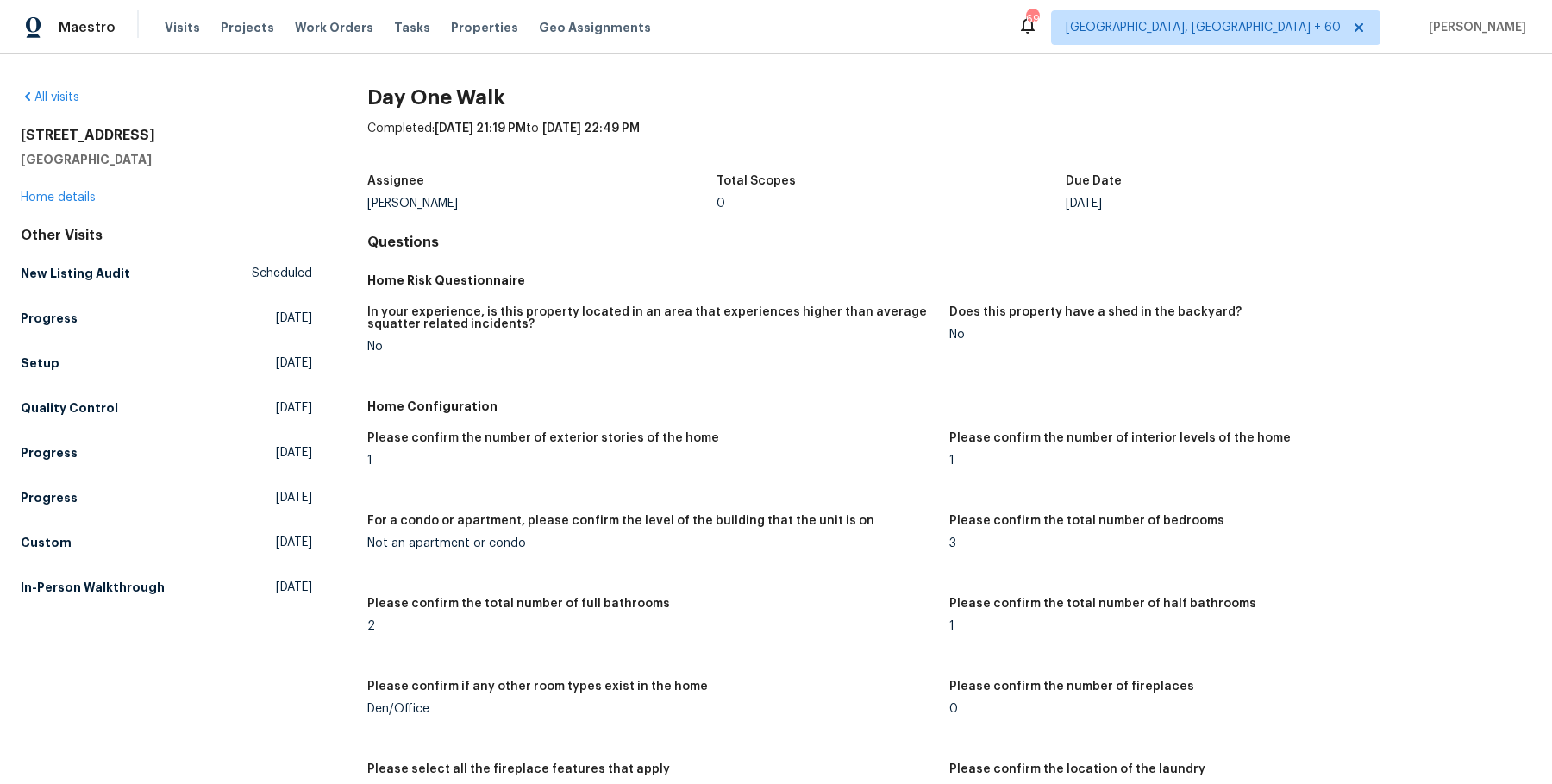
scroll to position [1446, 0]
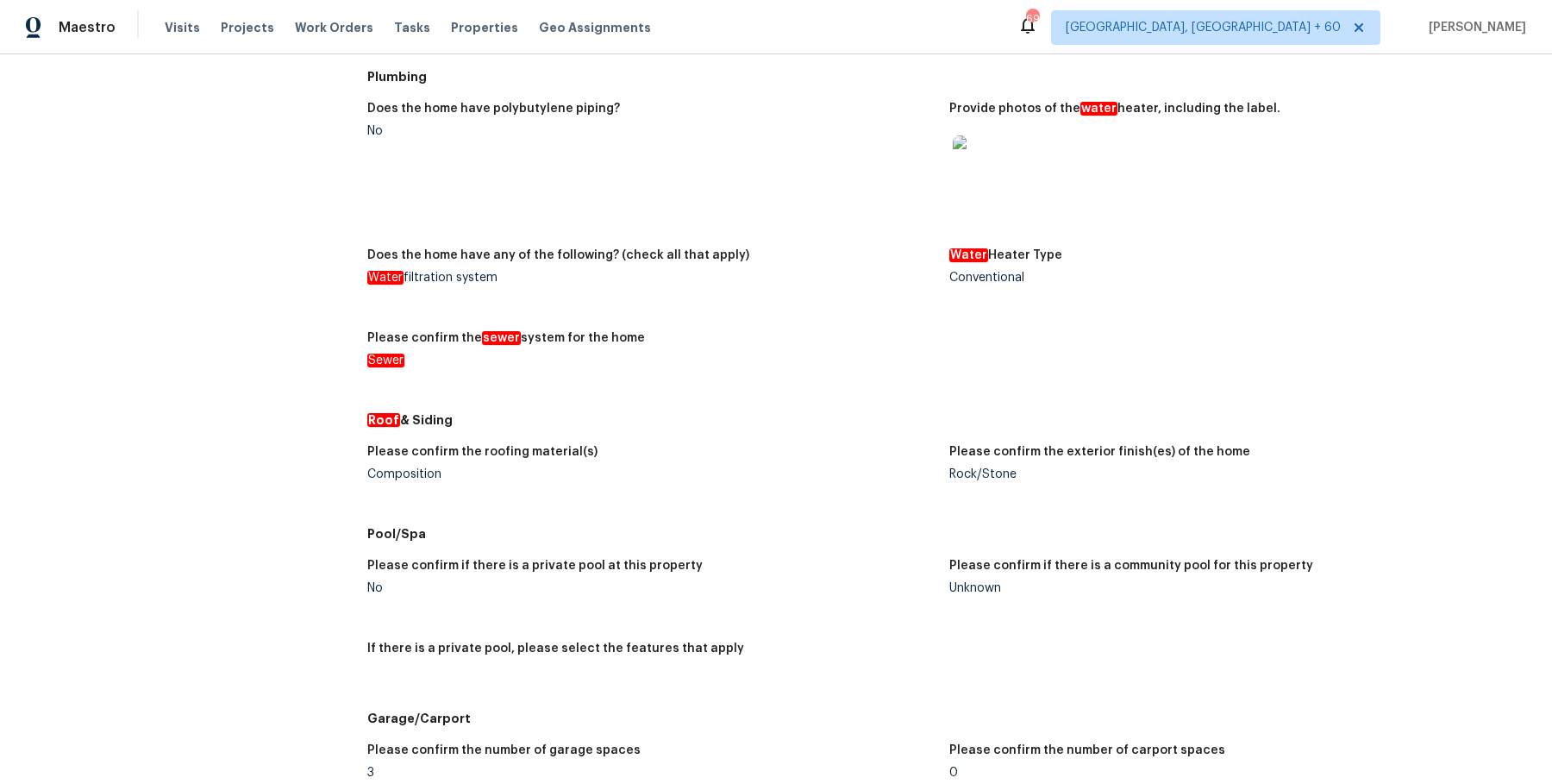
click at [408, 482] on figure "Please confirm the roofing material(s) Composition" at bounding box center [658, 476] width 582 height 62
copy div "Composition"
